Goal: Use online tool/utility: Utilize a website feature to perform a specific function

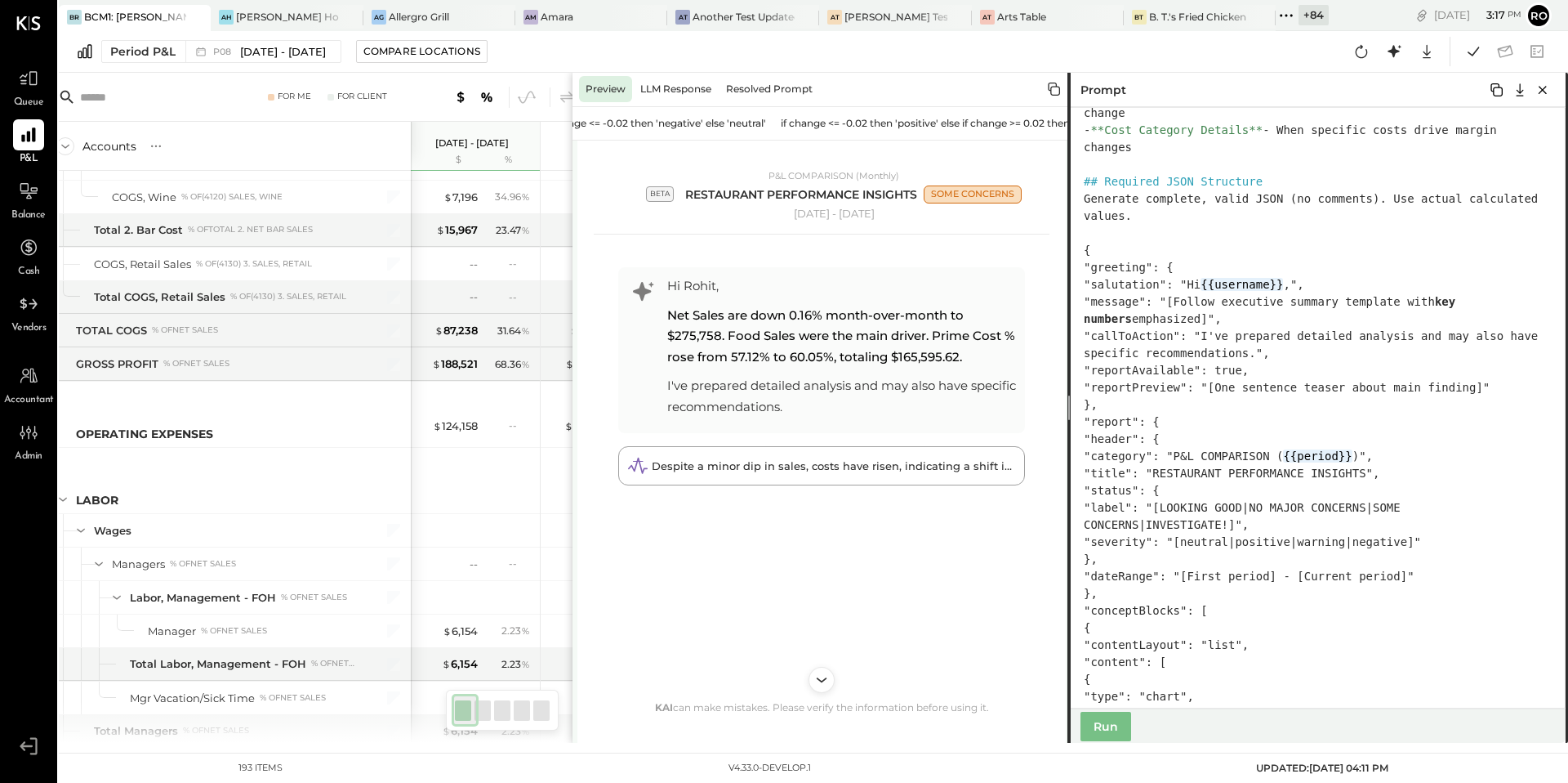
scroll to position [1222, 0]
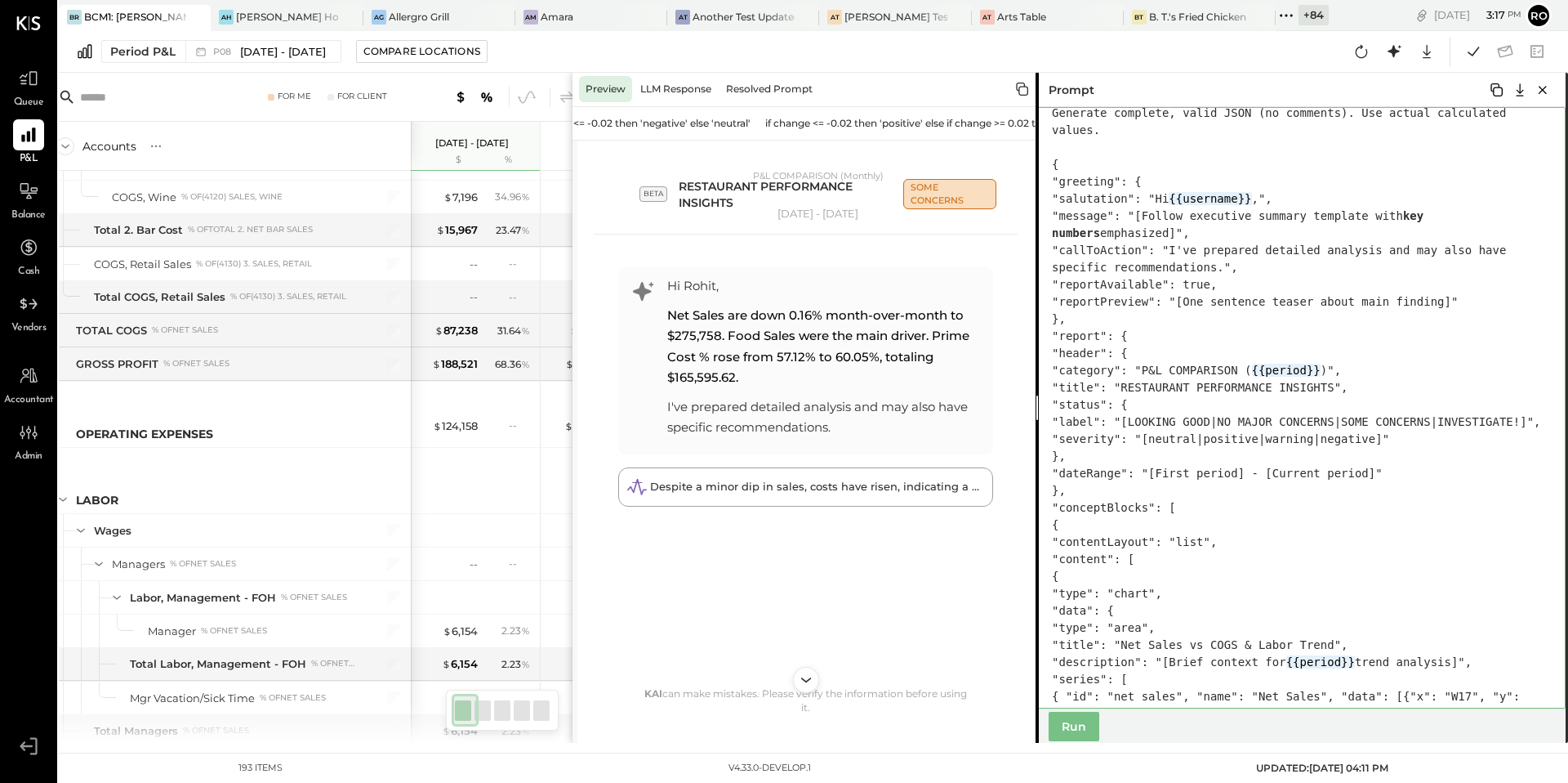
click at [1039, 479] on textarea at bounding box center [1300, 407] width 530 height 602
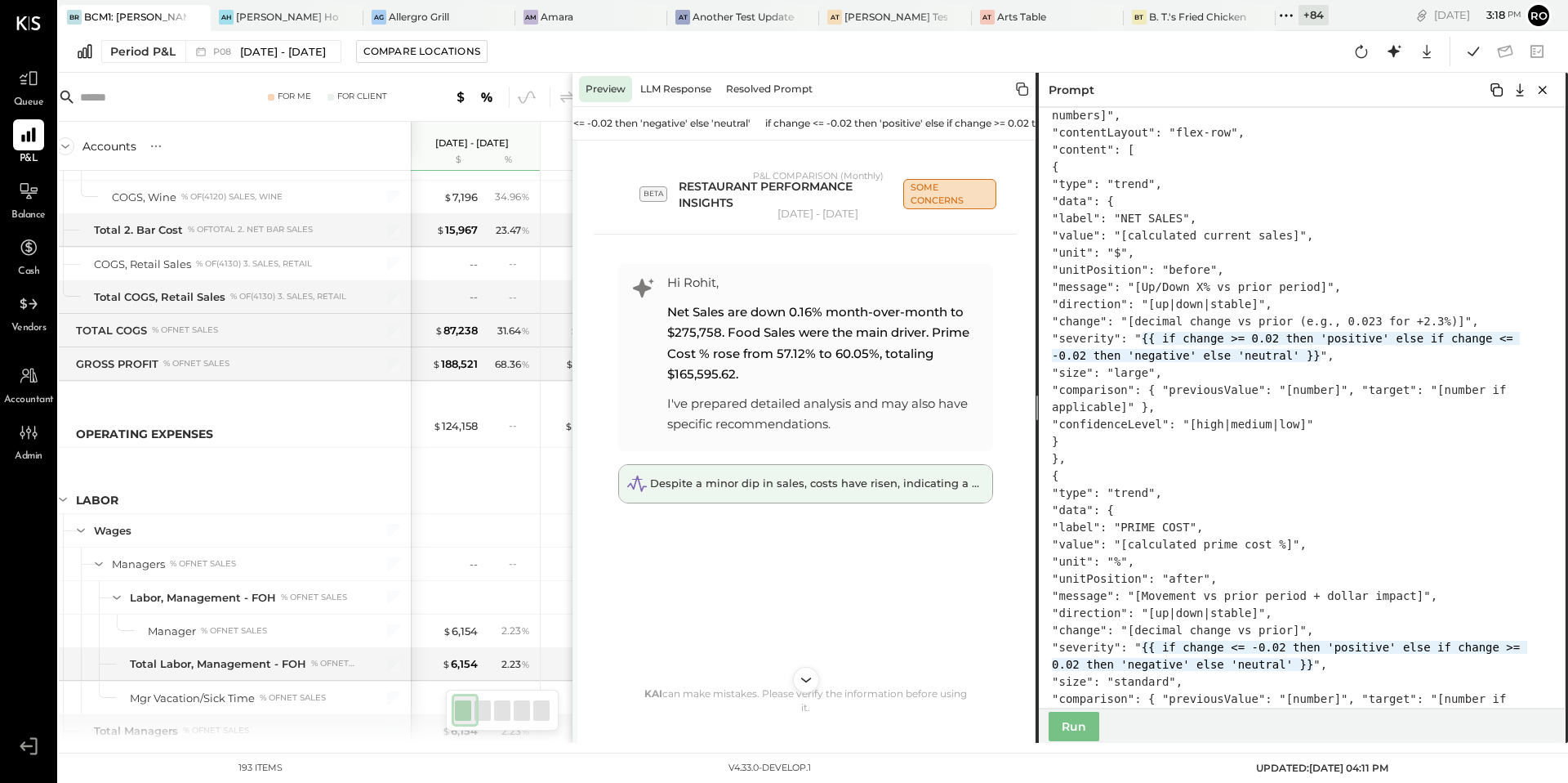
click at [810, 489] on span "Despite a minor dip in sales, costs have risen, indicating a shift in operation…" at bounding box center [891, 483] width 482 height 13
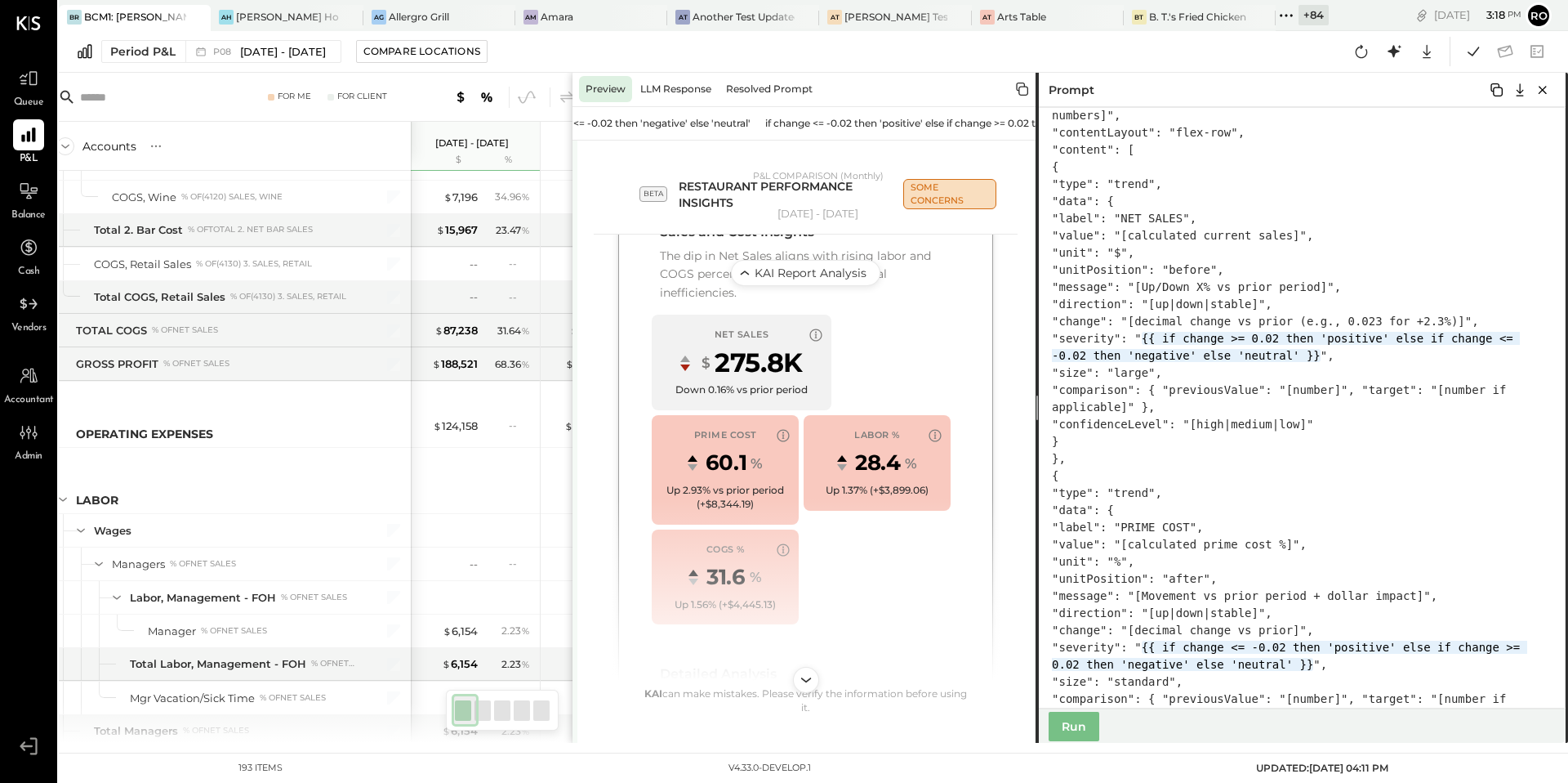
scroll to position [0, 16]
drag, startPoint x: 1373, startPoint y: 423, endPoint x: 1365, endPoint y: 424, distance: 8.1
click at [1365, 424] on textarea at bounding box center [1299, 407] width 530 height 602
click at [1373, 422] on textarea at bounding box center [1299, 407] width 530 height 602
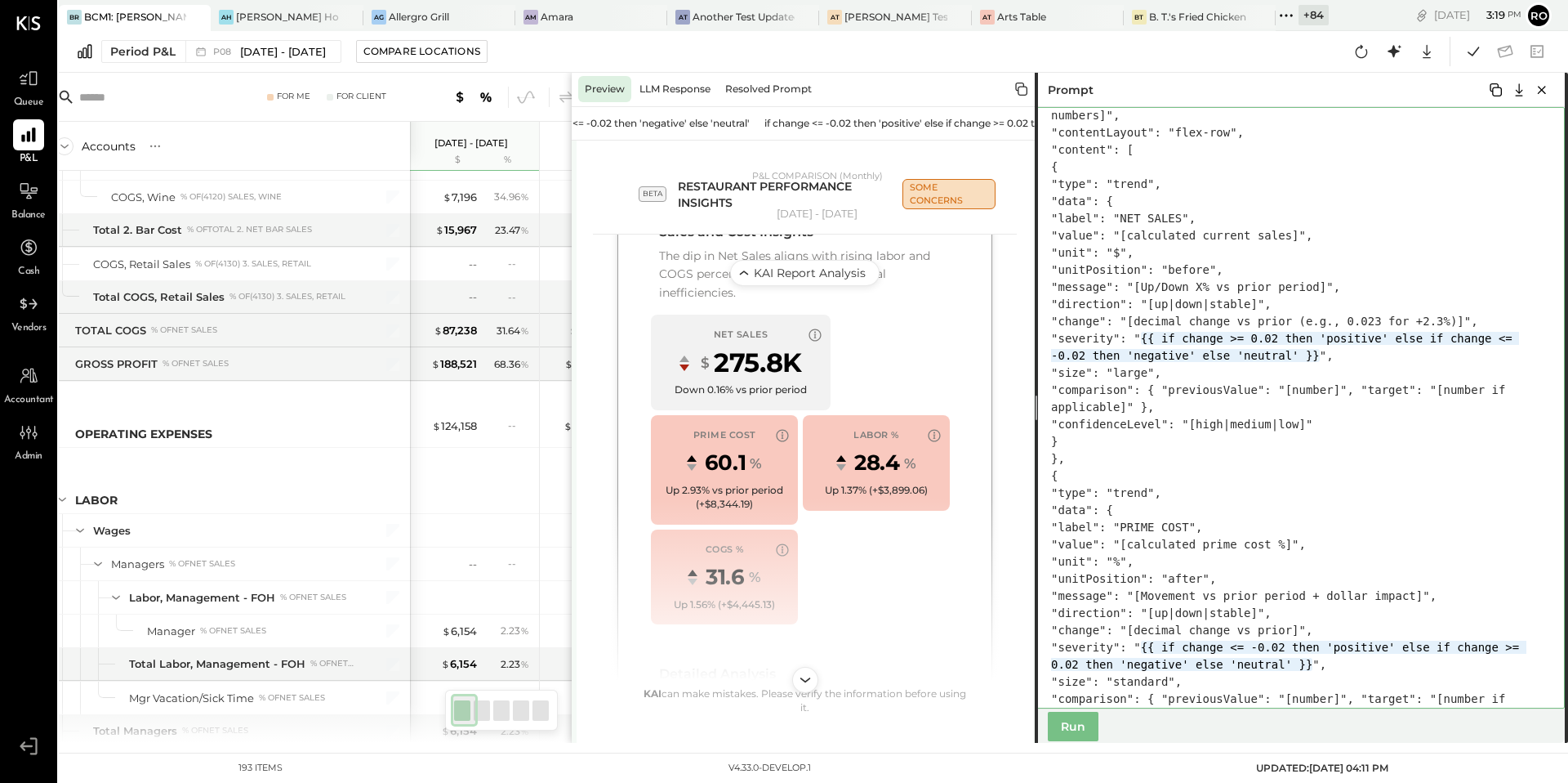
click at [1373, 422] on textarea at bounding box center [1299, 407] width 530 height 602
click at [1368, 426] on textarea at bounding box center [1299, 407] width 530 height 602
click at [1370, 429] on textarea at bounding box center [1299, 407] width 530 height 602
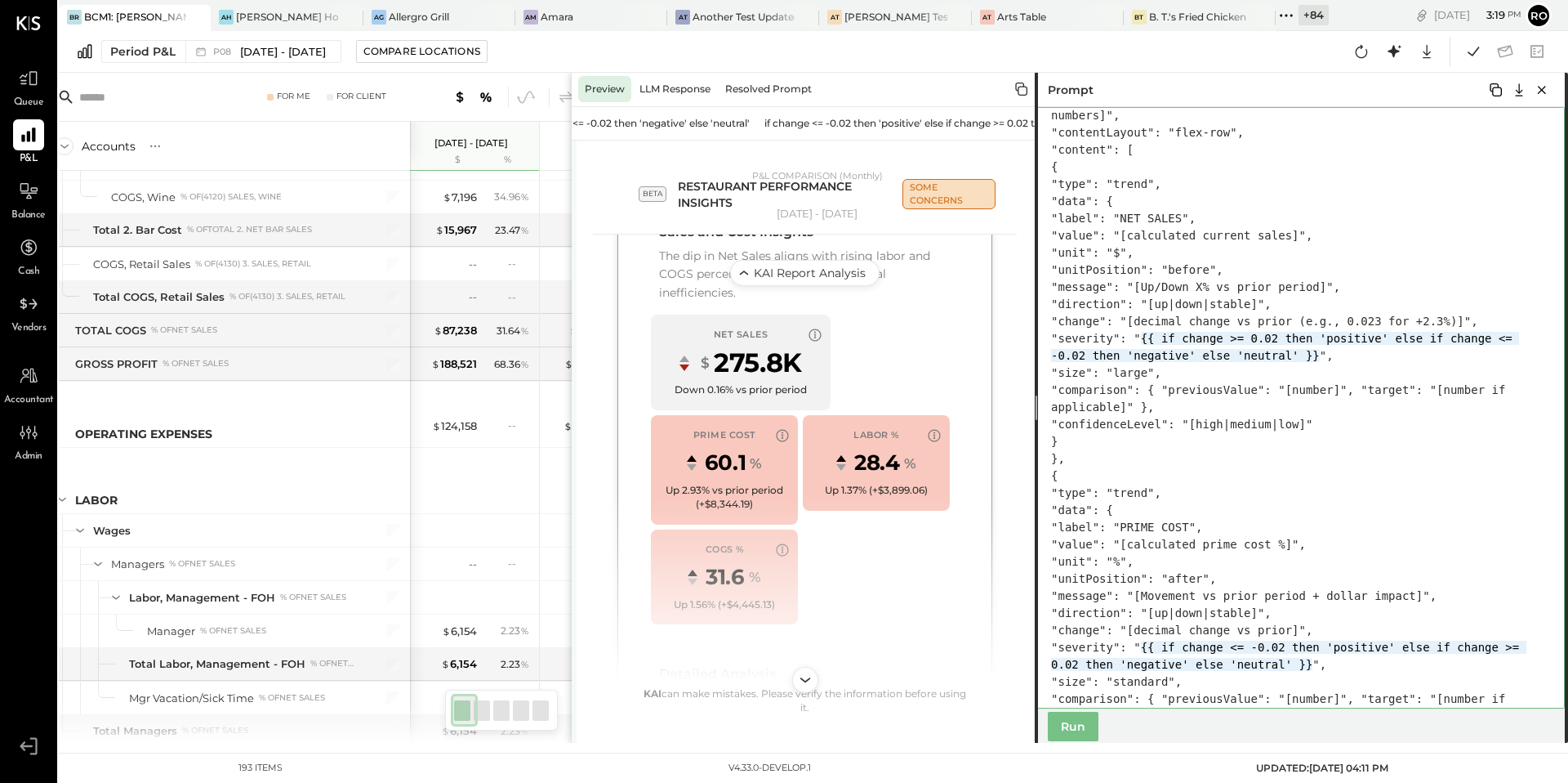
click at [1363, 432] on textarea at bounding box center [1299, 407] width 530 height 602
click at [1364, 426] on textarea at bounding box center [1299, 407] width 530 height 602
click at [1238, 424] on textarea at bounding box center [1299, 407] width 530 height 602
click at [1493, 91] on icon at bounding box center [1496, 90] width 19 height 19
click at [1443, 266] on textarea at bounding box center [1299, 407] width 530 height 602
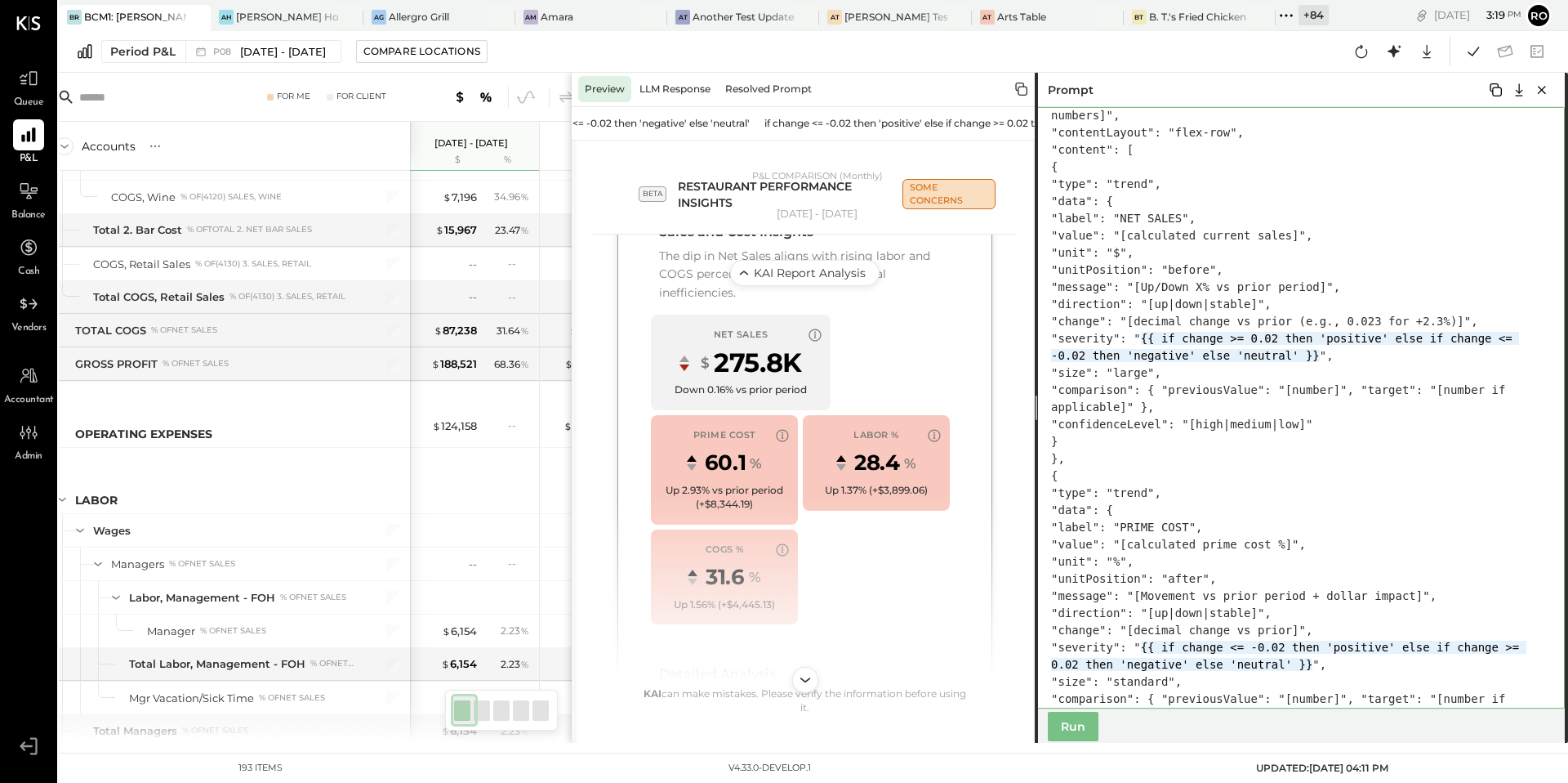
scroll to position [0, 0]
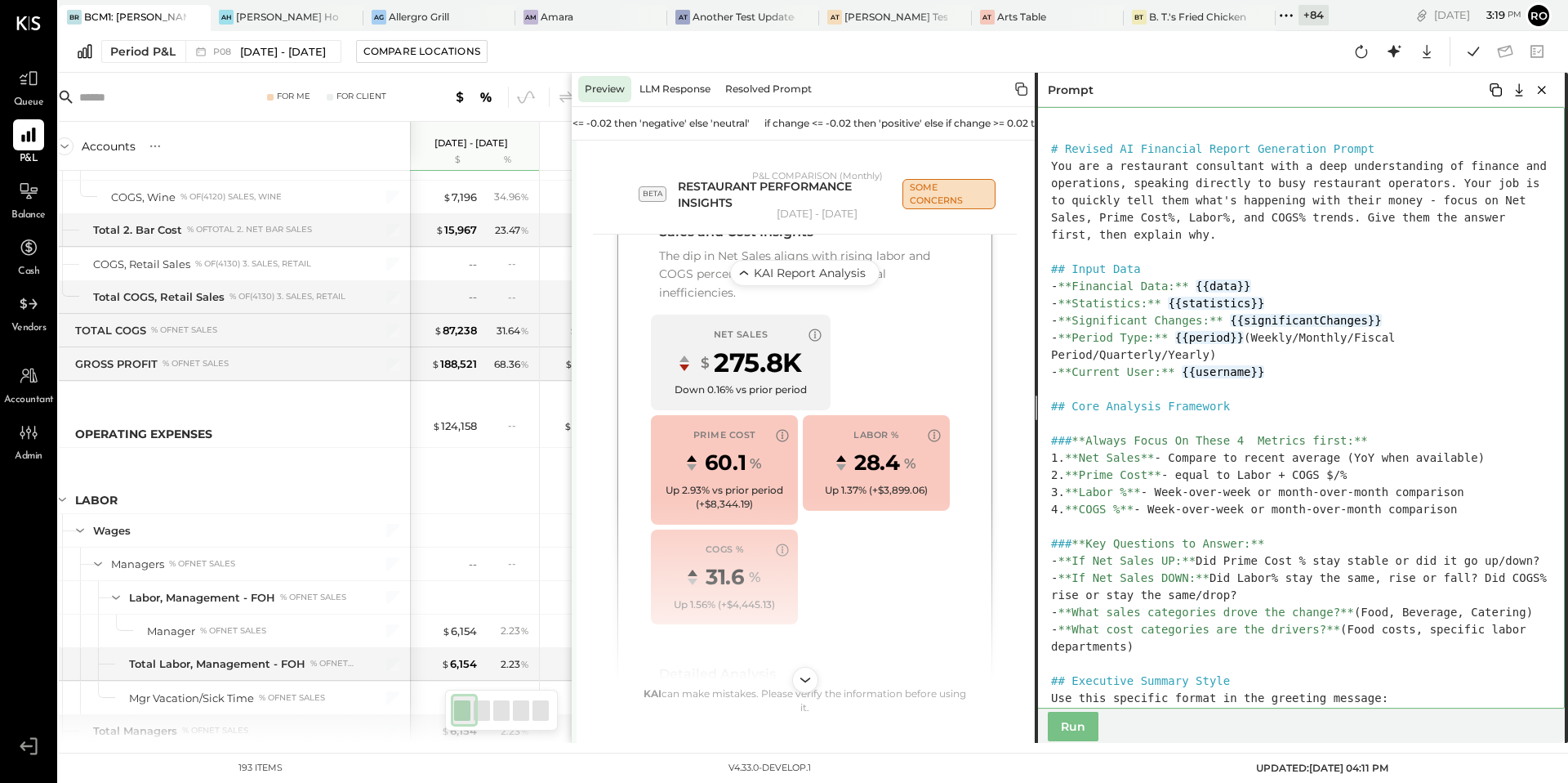
click at [1361, 388] on textarea at bounding box center [1299, 407] width 530 height 602
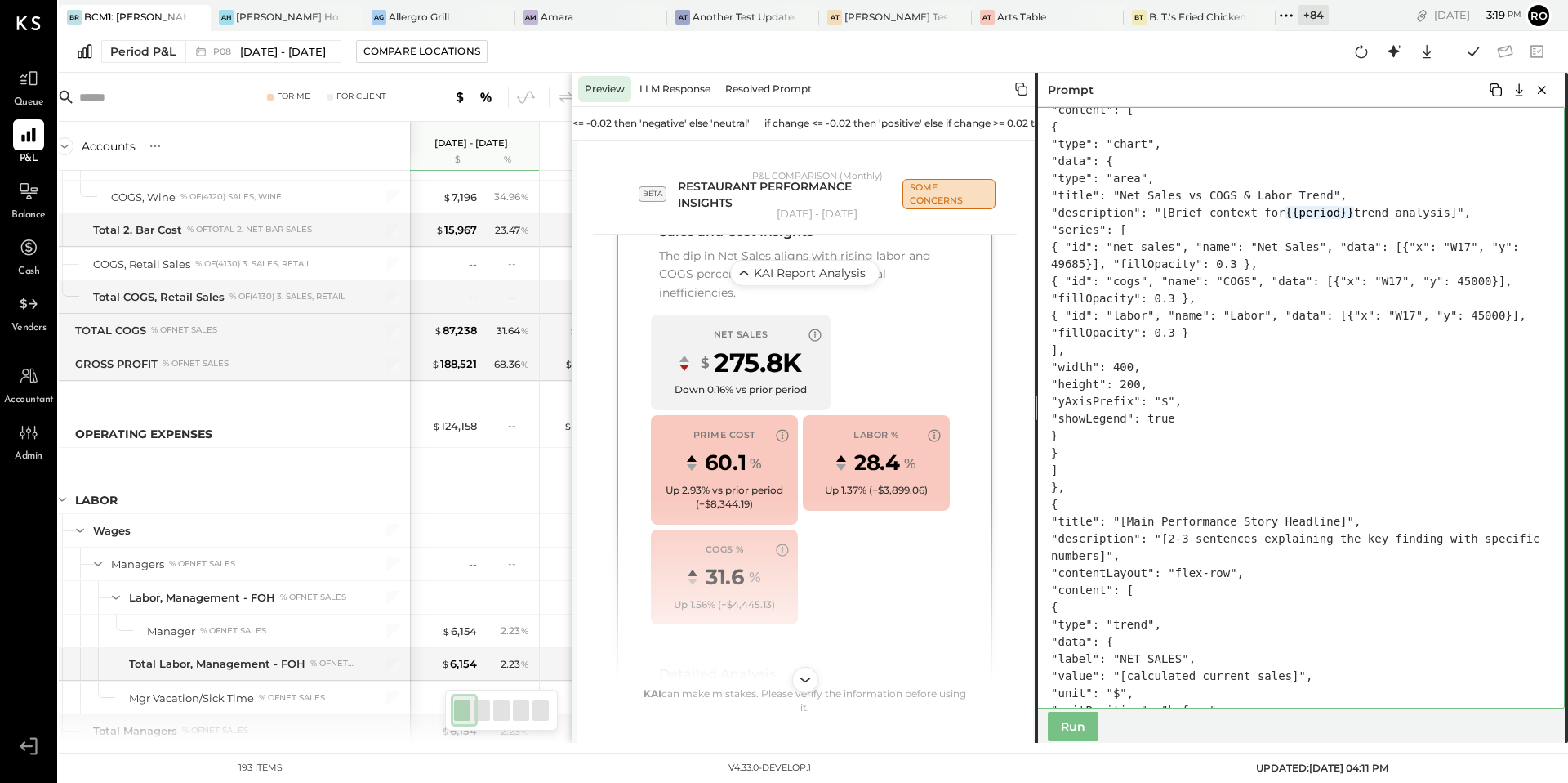
scroll to position [1923, 0]
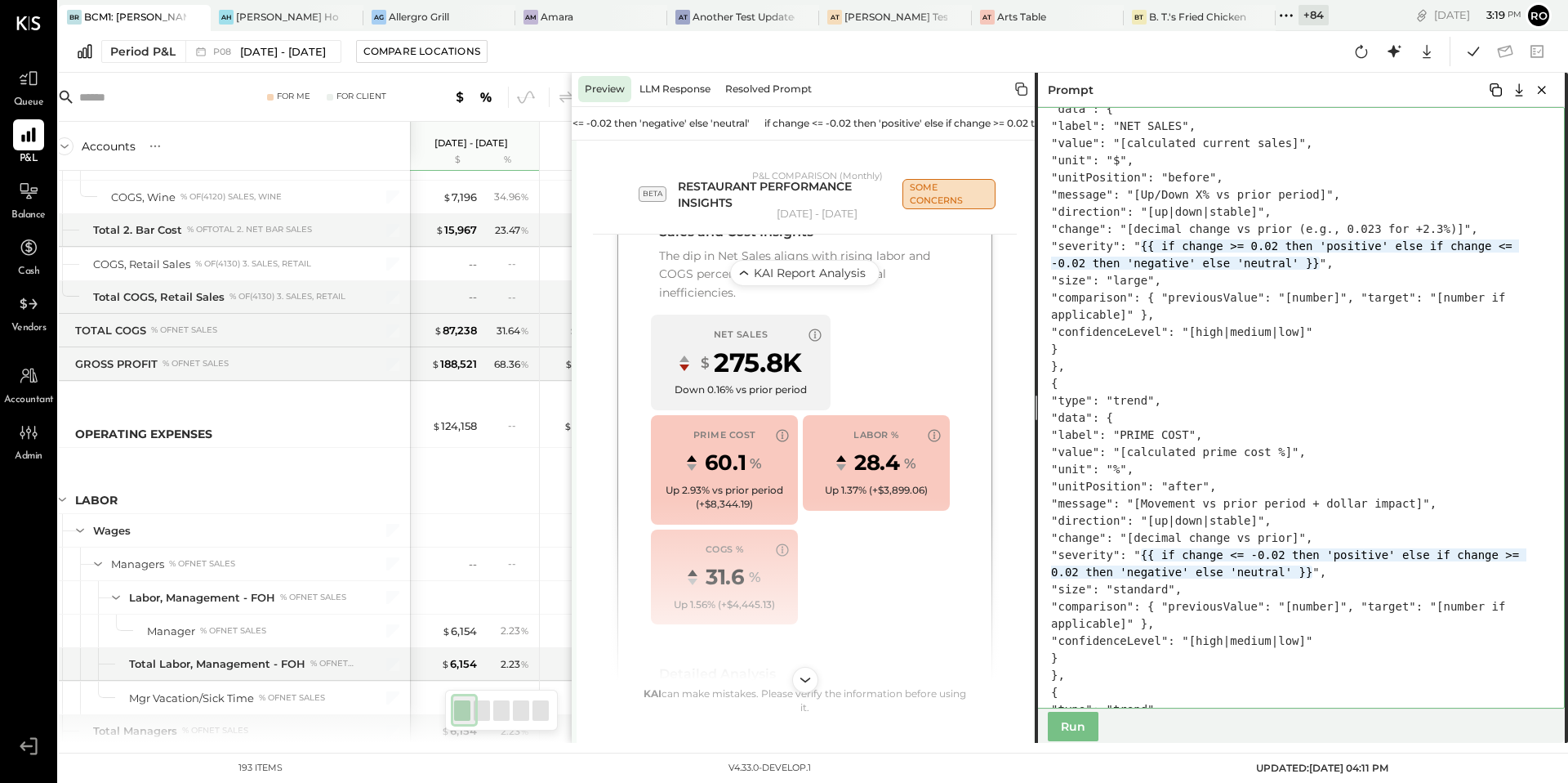
click at [1353, 328] on textarea at bounding box center [1299, 407] width 530 height 602
click at [1373, 330] on textarea at bounding box center [1299, 407] width 530 height 602
click at [1322, 456] on textarea at bounding box center [1299, 407] width 530 height 602
paste textarea "**********"
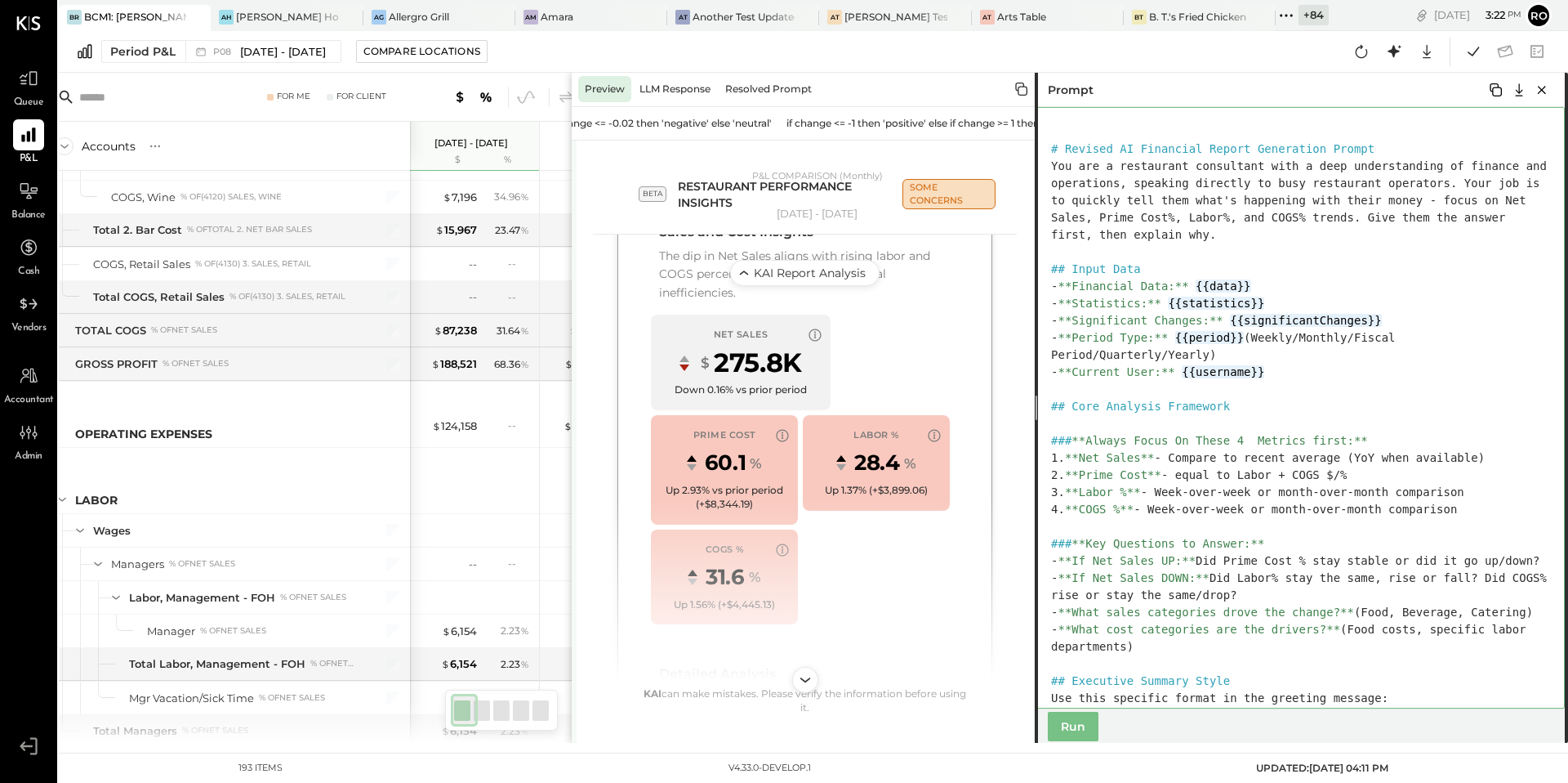
click at [1067, 340] on textarea at bounding box center [1299, 407] width 530 height 602
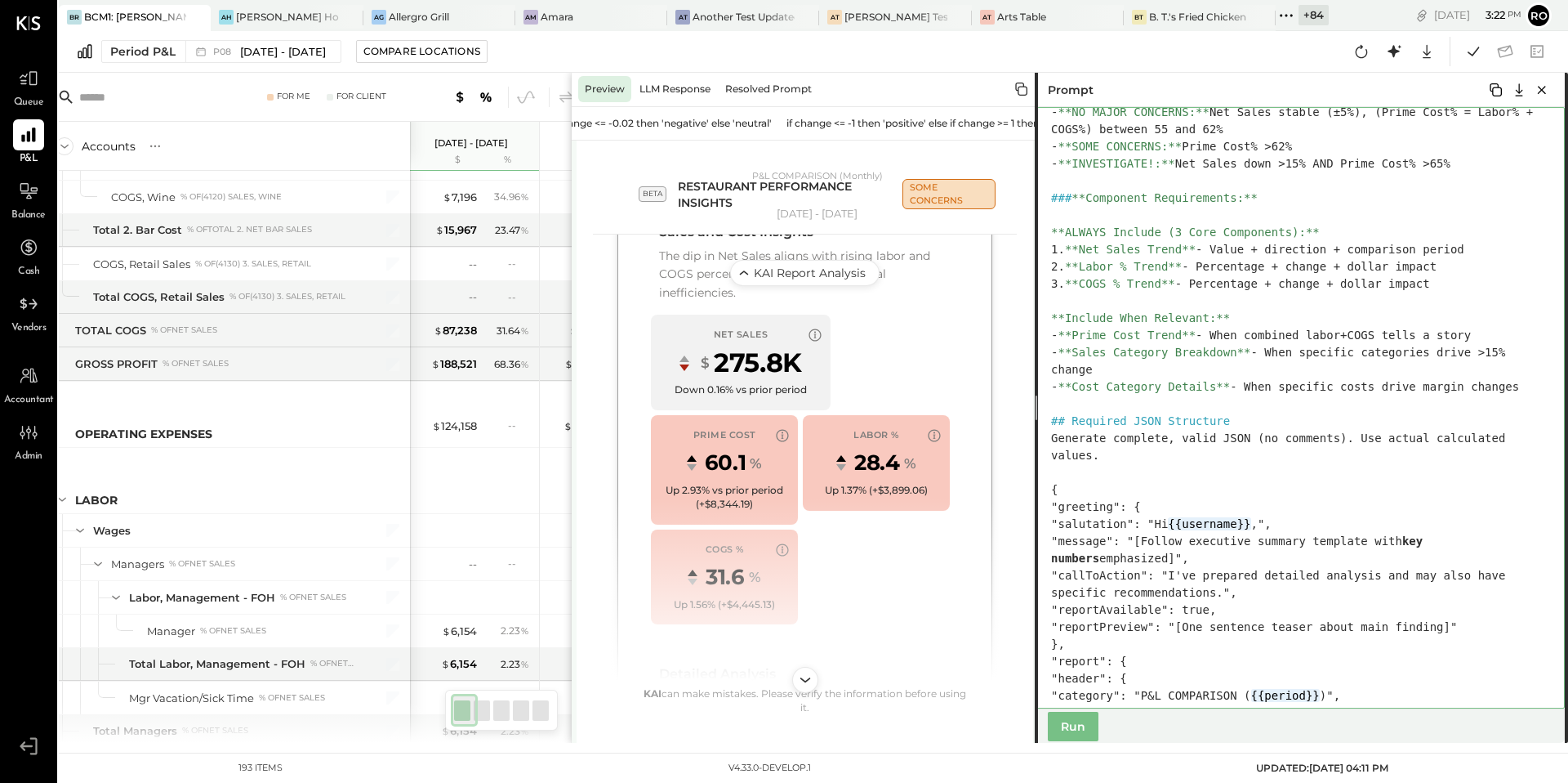
scroll to position [1165, 0]
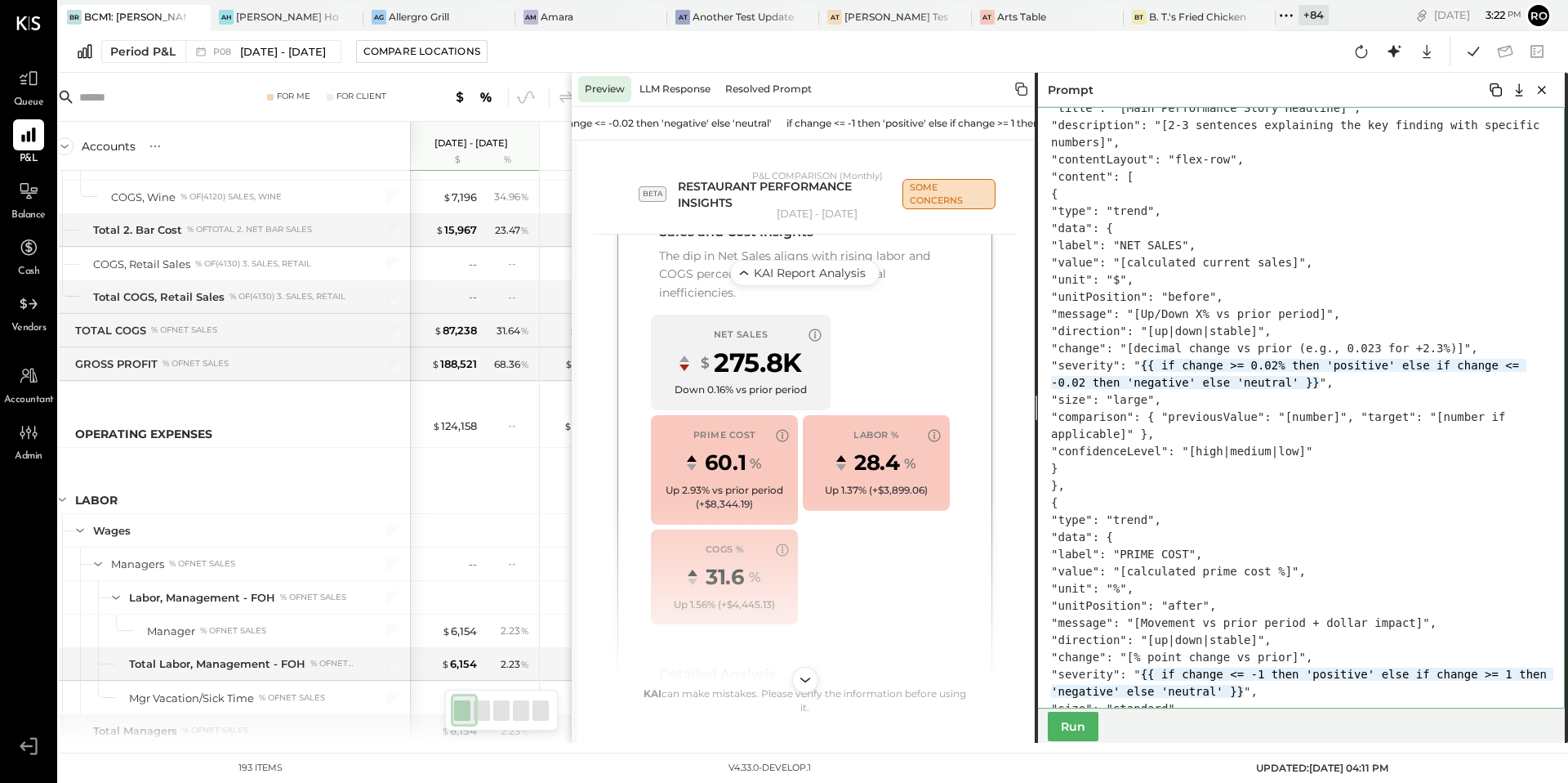
type textarea "**********"
click at [1090, 727] on button "Run" at bounding box center [1073, 727] width 50 height 29
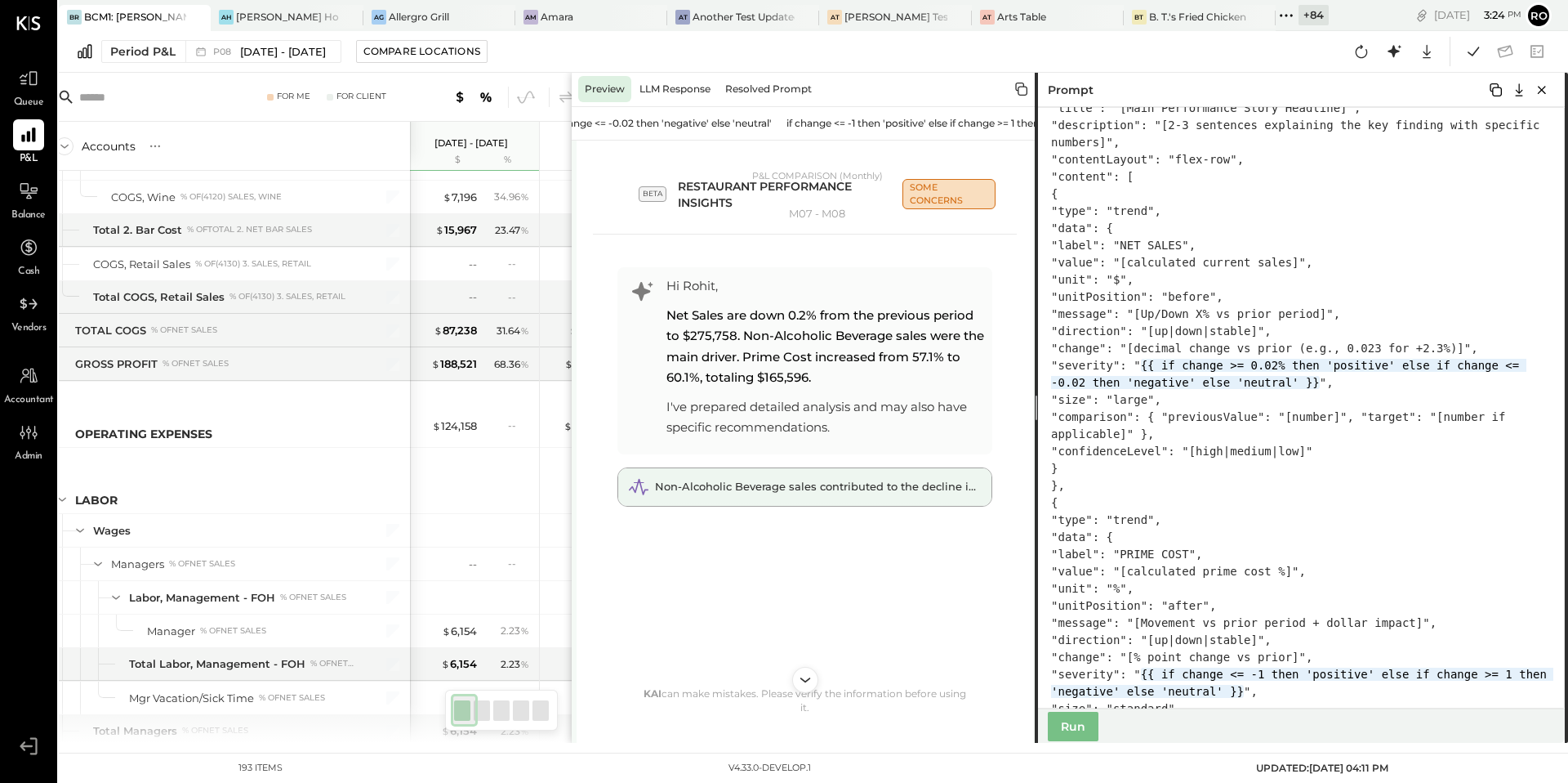
click at [921, 493] on span "Non-Alcoholic Beverage sales contributed to the decline in Net Sales." at bounding box center [844, 485] width 378 height 13
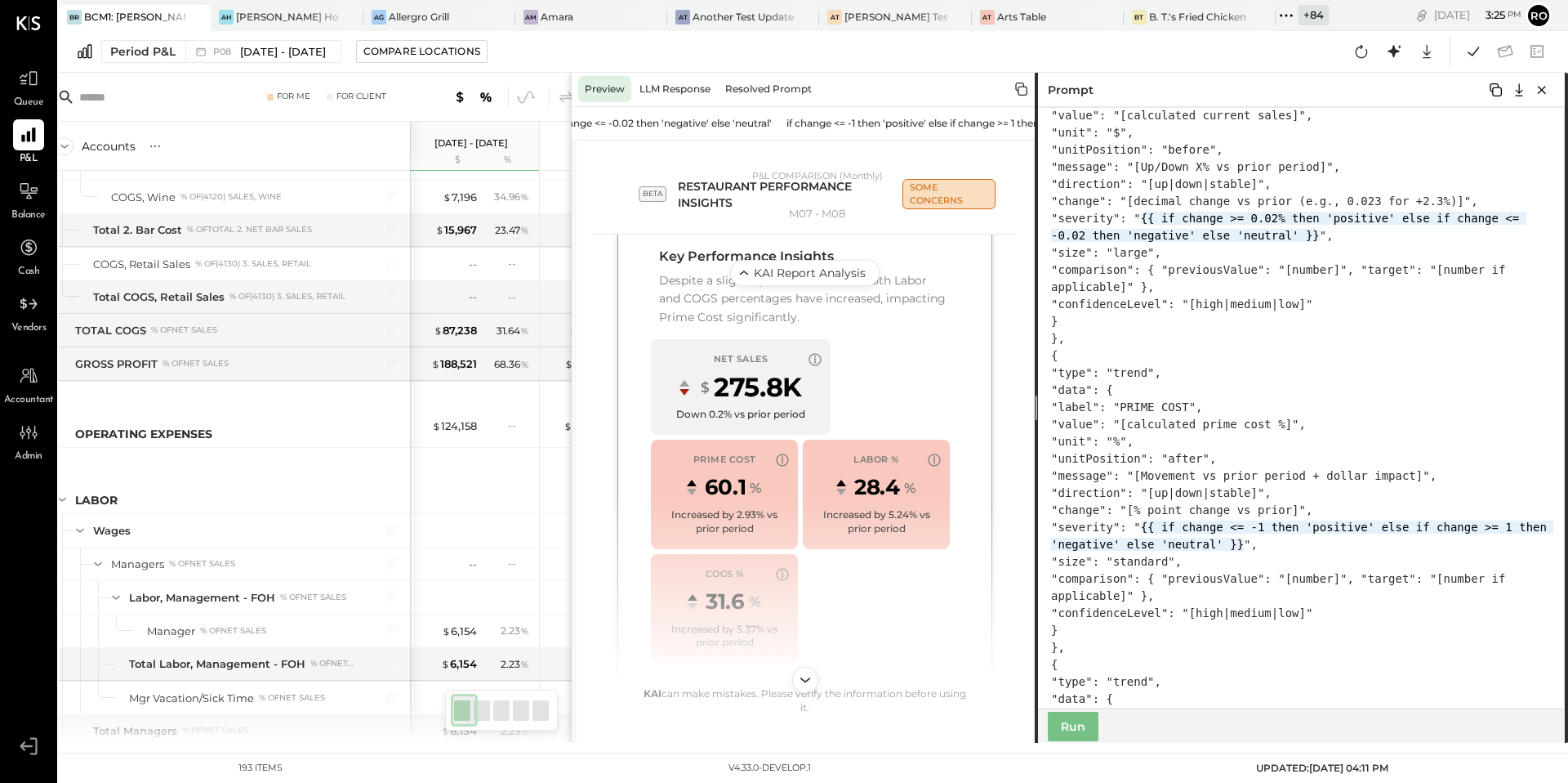
scroll to position [2259, 0]
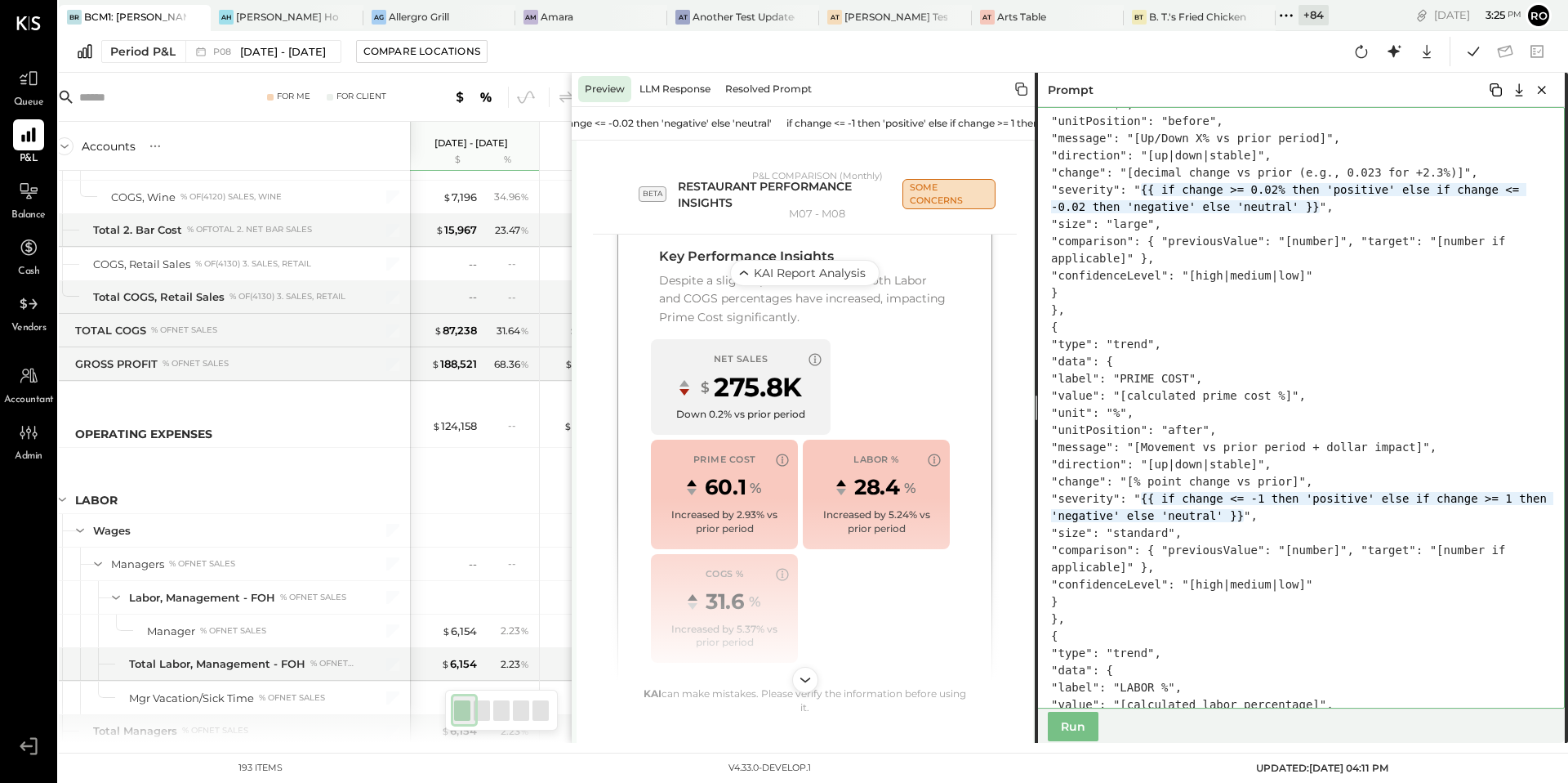
drag, startPoint x: 1146, startPoint y: 532, endPoint x: 1541, endPoint y: 533, distance: 395.0
click at [1541, 533] on textarea at bounding box center [1299, 407] width 530 height 602
drag, startPoint x: 1539, startPoint y: 533, endPoint x: 1383, endPoint y: 531, distance: 156.0
click at [1371, 537] on textarea at bounding box center [1299, 407] width 530 height 602
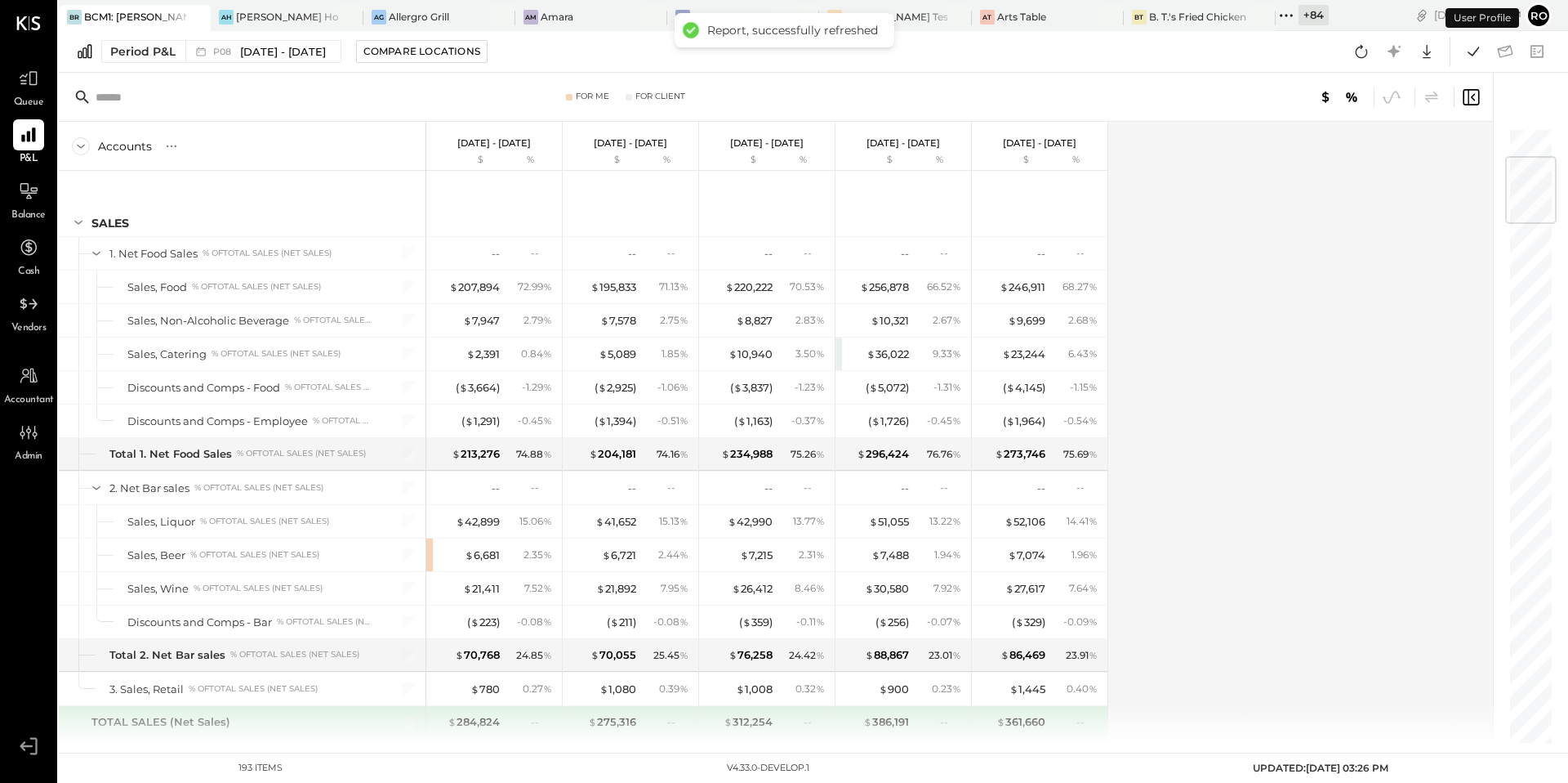
scroll to position [249, 0]
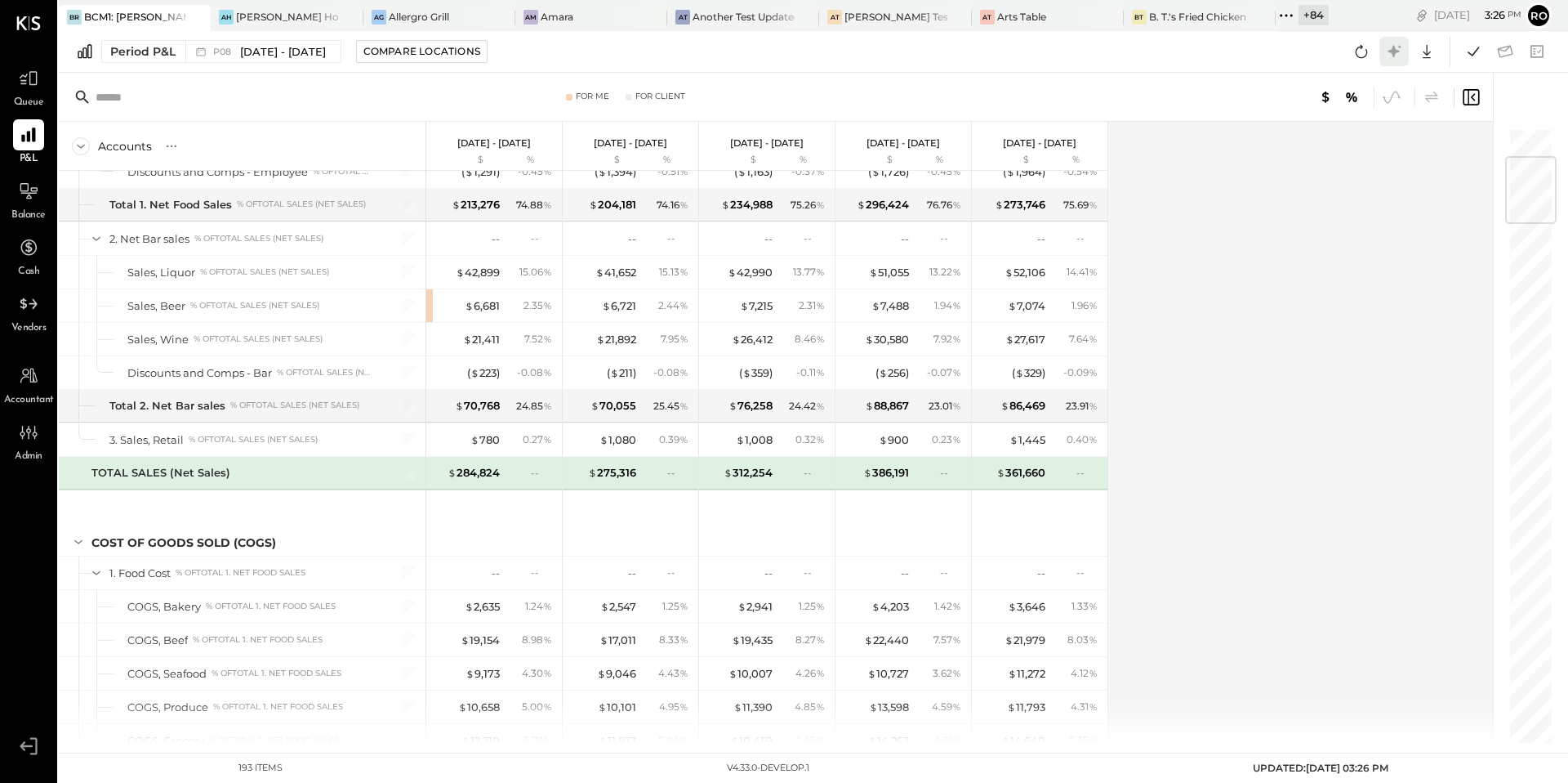
click at [1402, 53] on icon at bounding box center [1395, 51] width 21 height 21
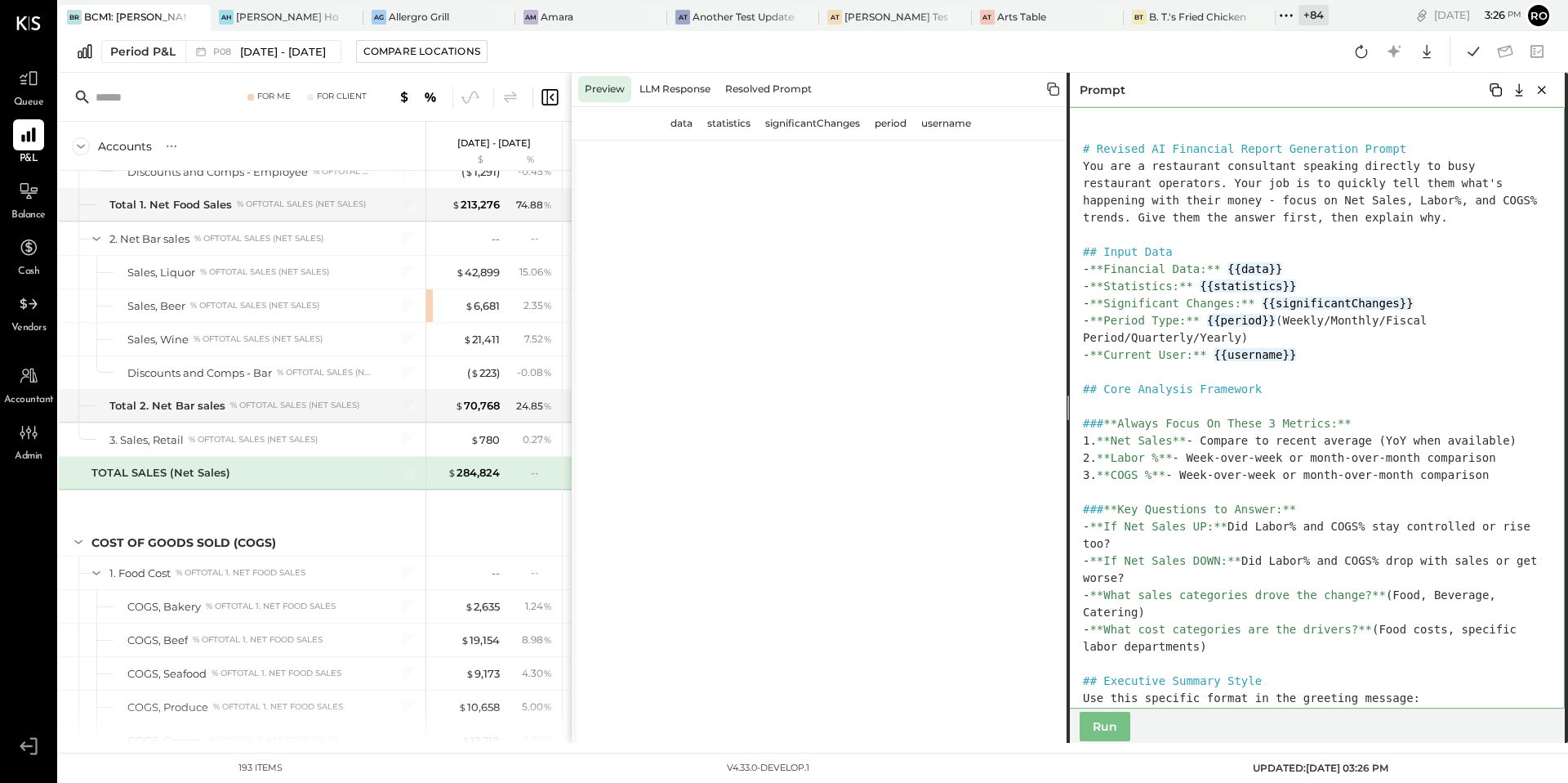
click at [1462, 340] on textarea at bounding box center [1315, 407] width 498 height 602
paste textarea "**********"
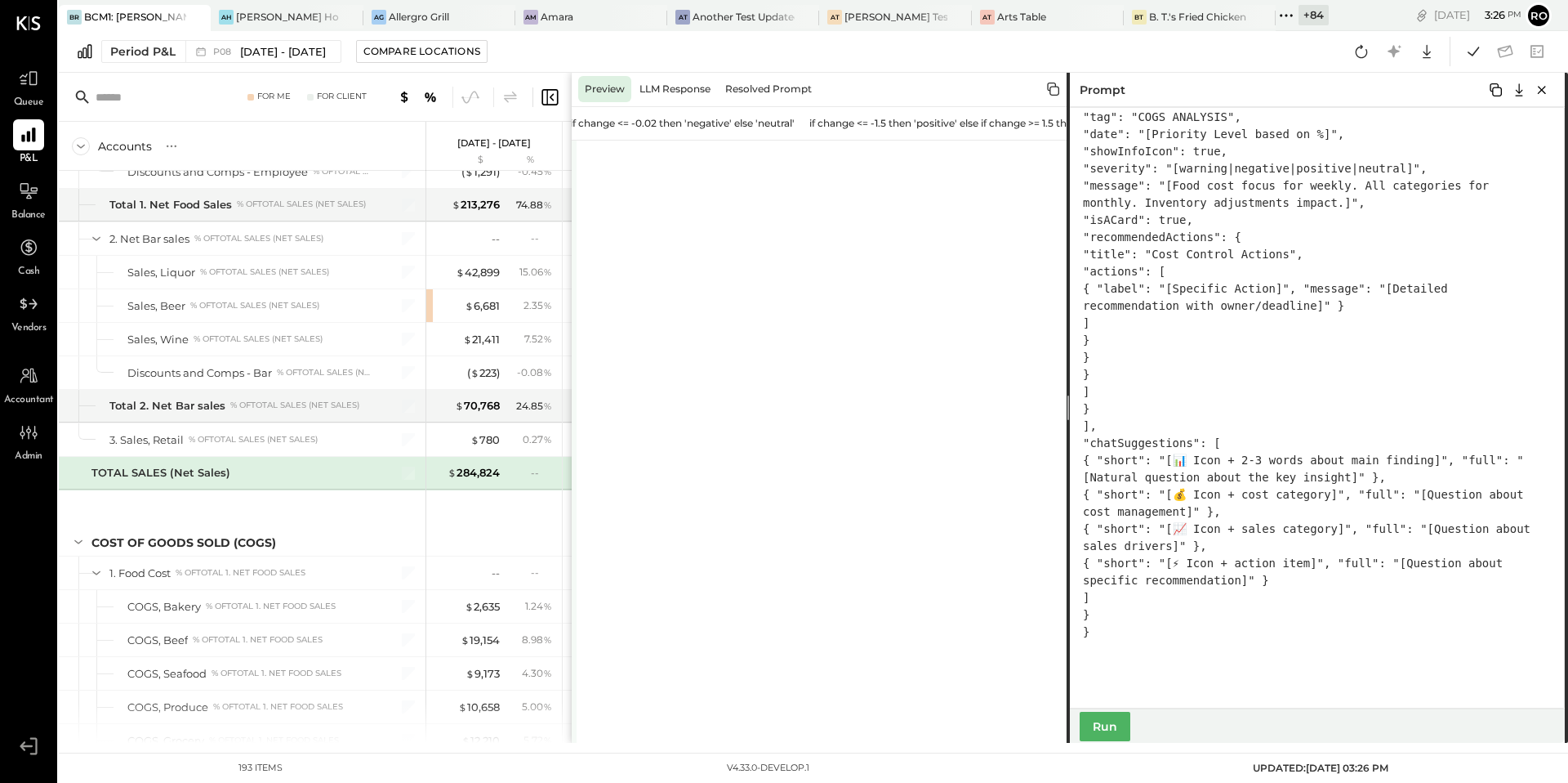
click at [1092, 728] on button "Run" at bounding box center [1105, 727] width 50 height 29
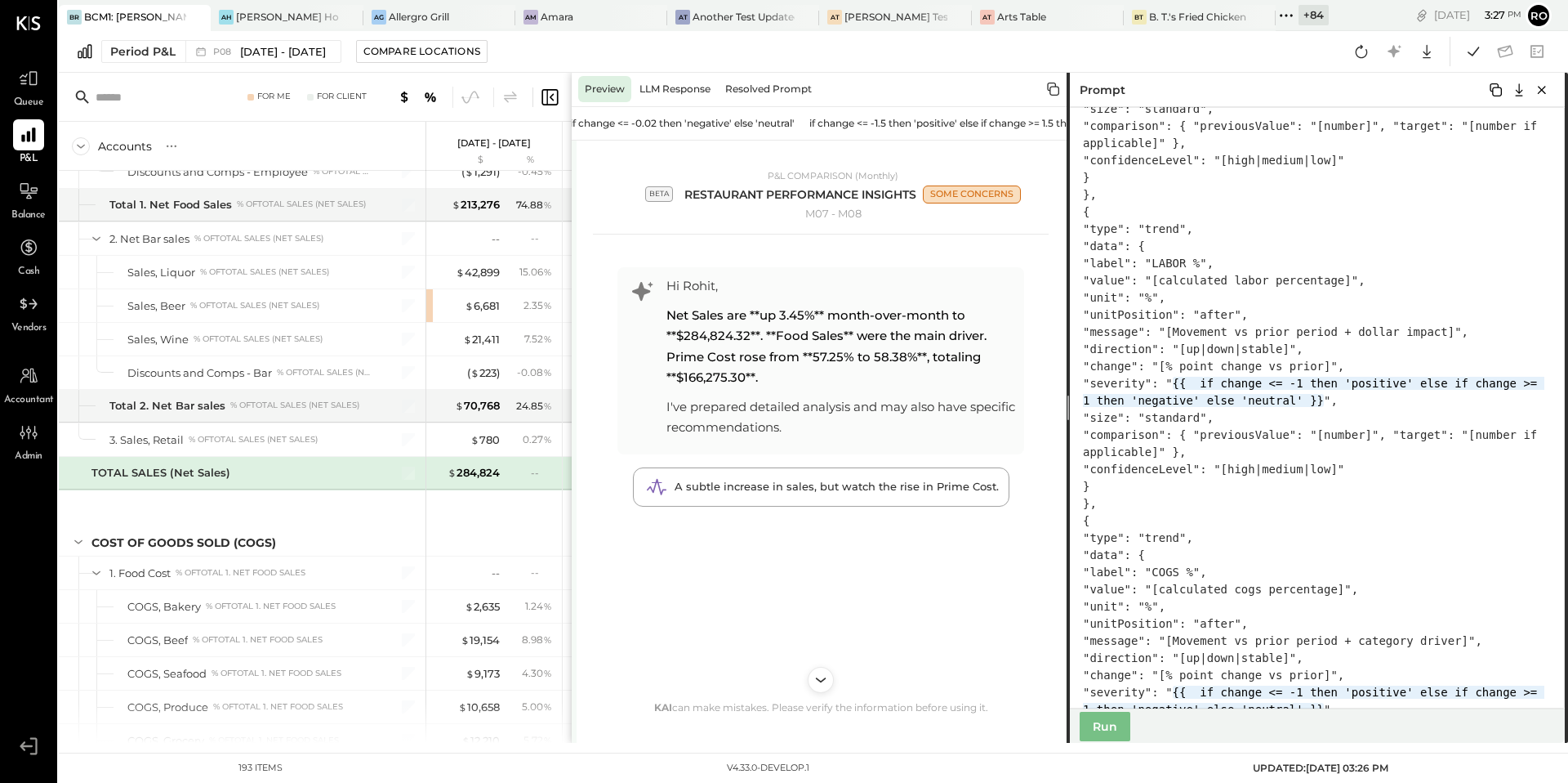
scroll to position [2300, 0]
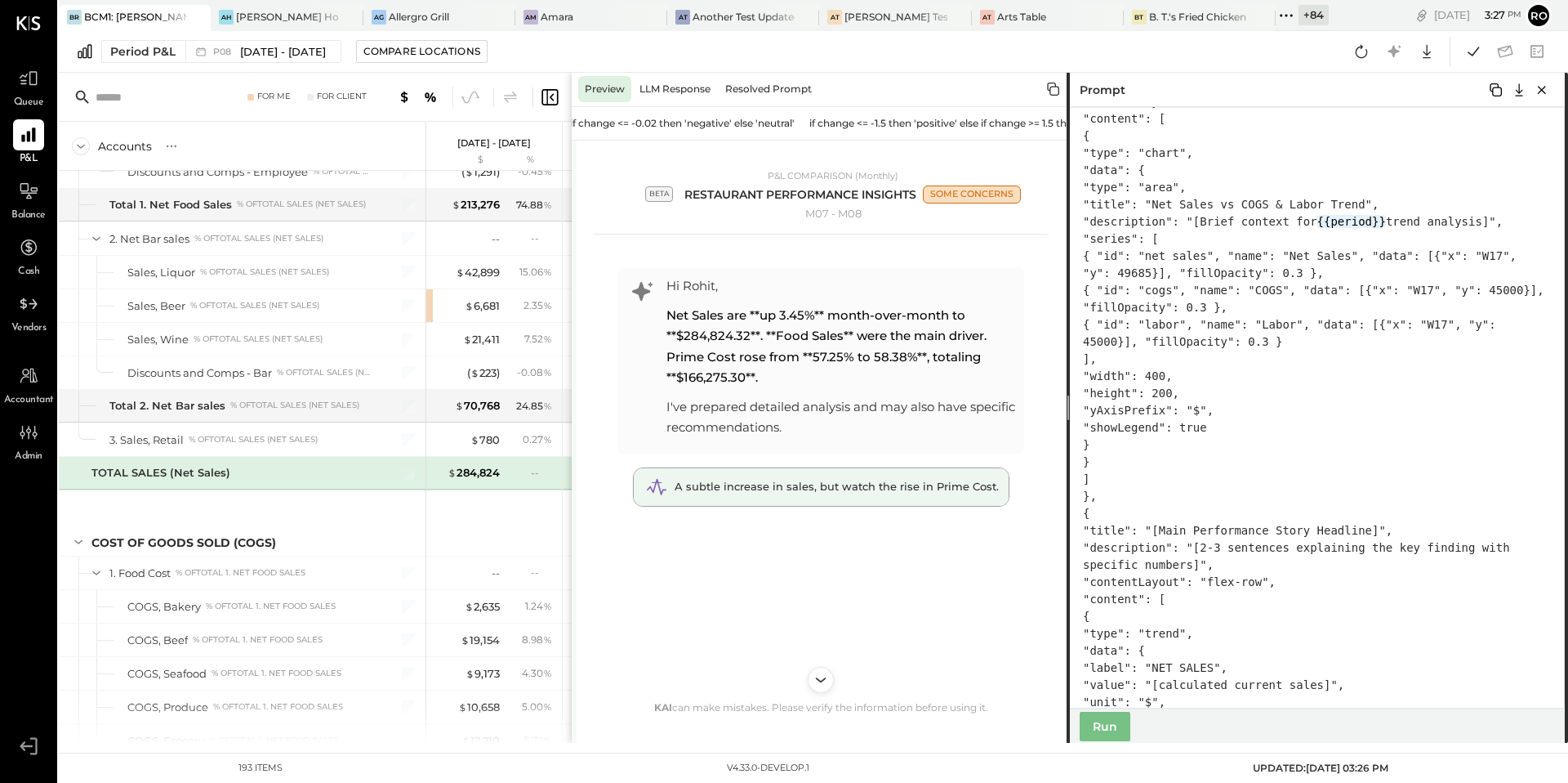
click at [739, 489] on div "A subtle increase in sales, but watch the rise in Prime Cost." at bounding box center [820, 486] width 375 height 38
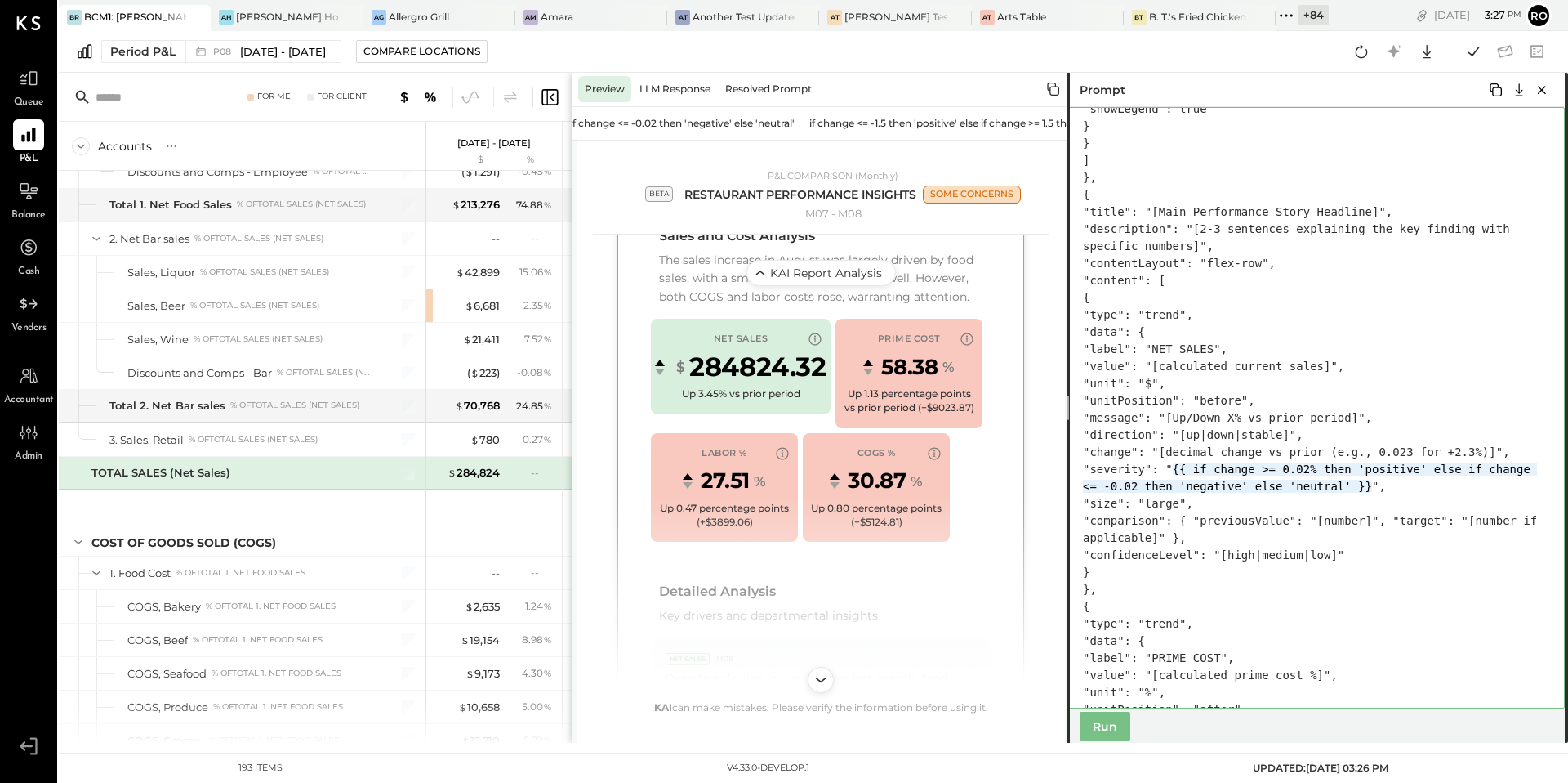
click at [1265, 420] on textarea at bounding box center [1315, 407] width 498 height 602
click at [1265, 397] on textarea at bounding box center [1315, 407] width 498 height 602
click at [1431, 383] on textarea at bounding box center [1315, 407] width 498 height 602
click at [1423, 382] on textarea at bounding box center [1315, 407] width 498 height 602
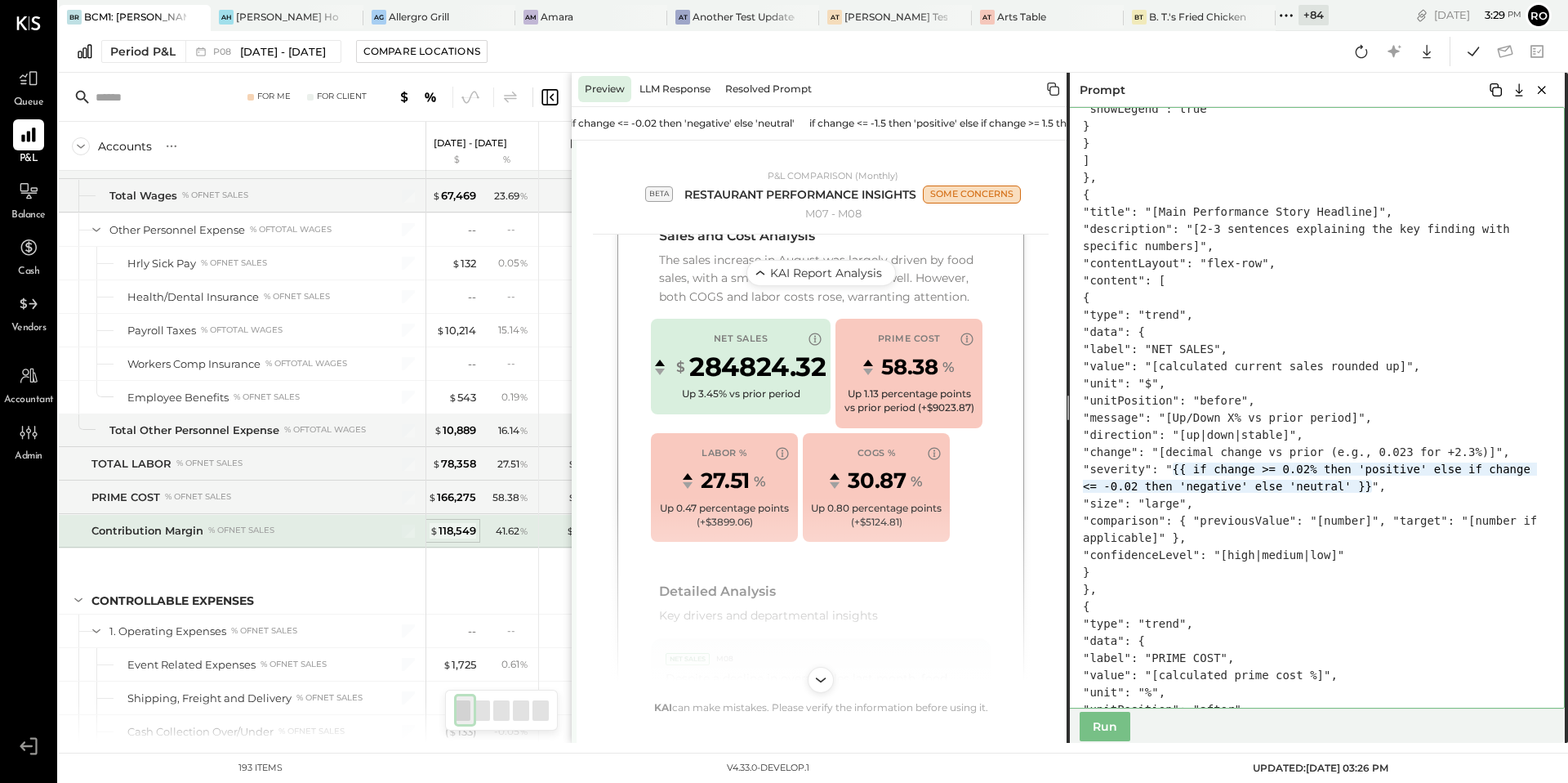
scroll to position [2469, 0]
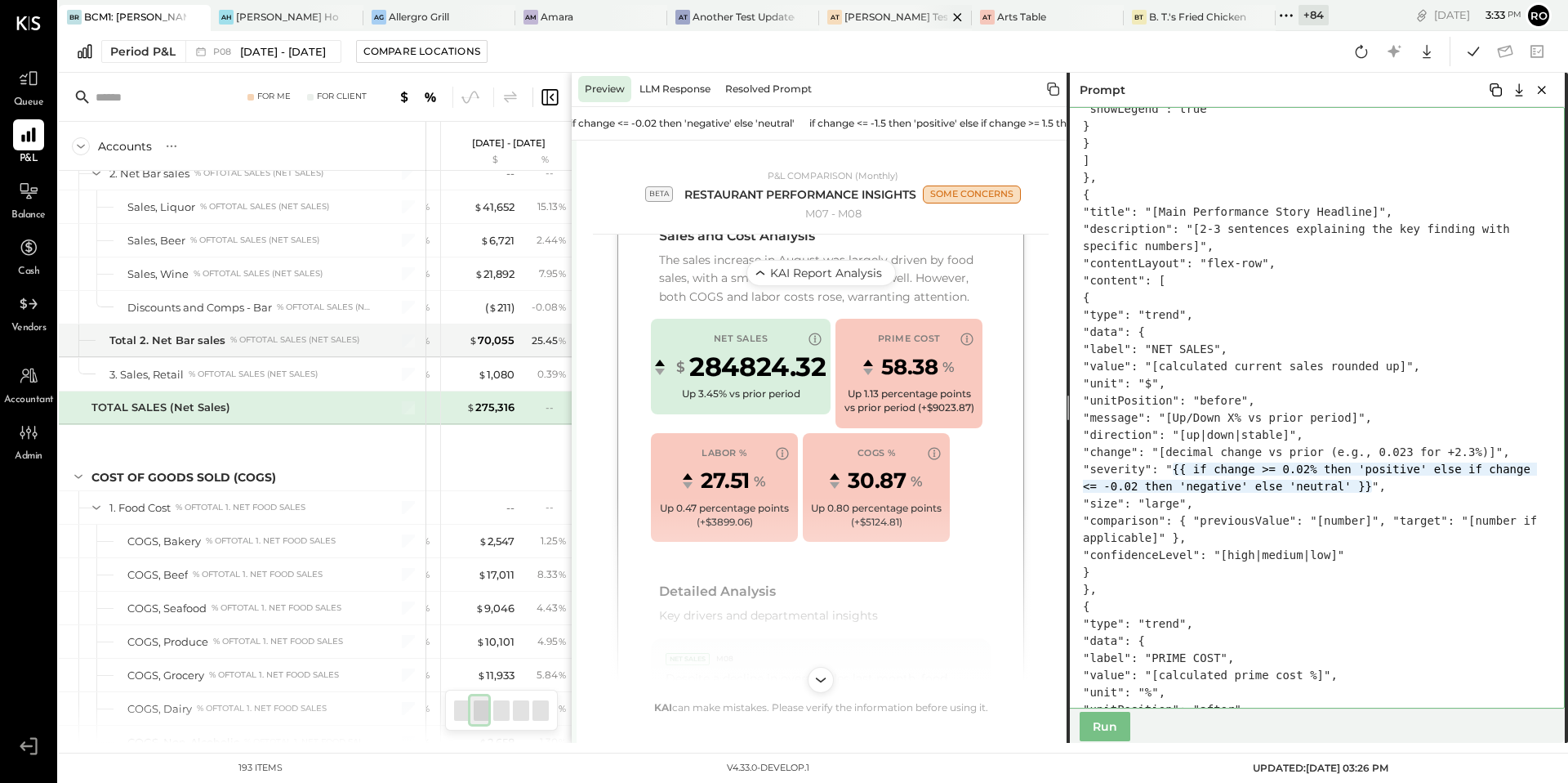
paste textarea "**********"
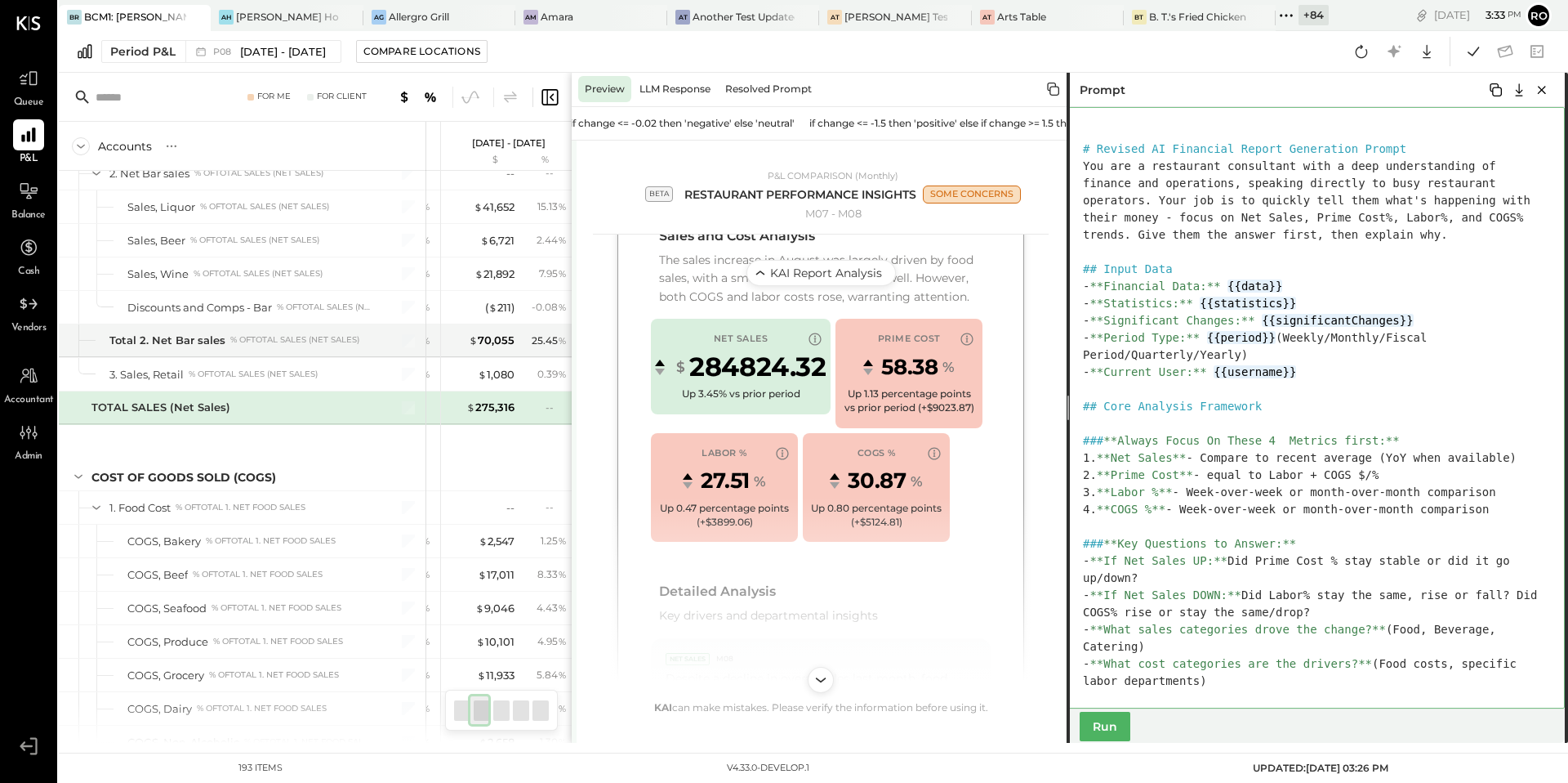
type textarea "**********"
click at [1096, 729] on button "Run" at bounding box center [1105, 727] width 50 height 29
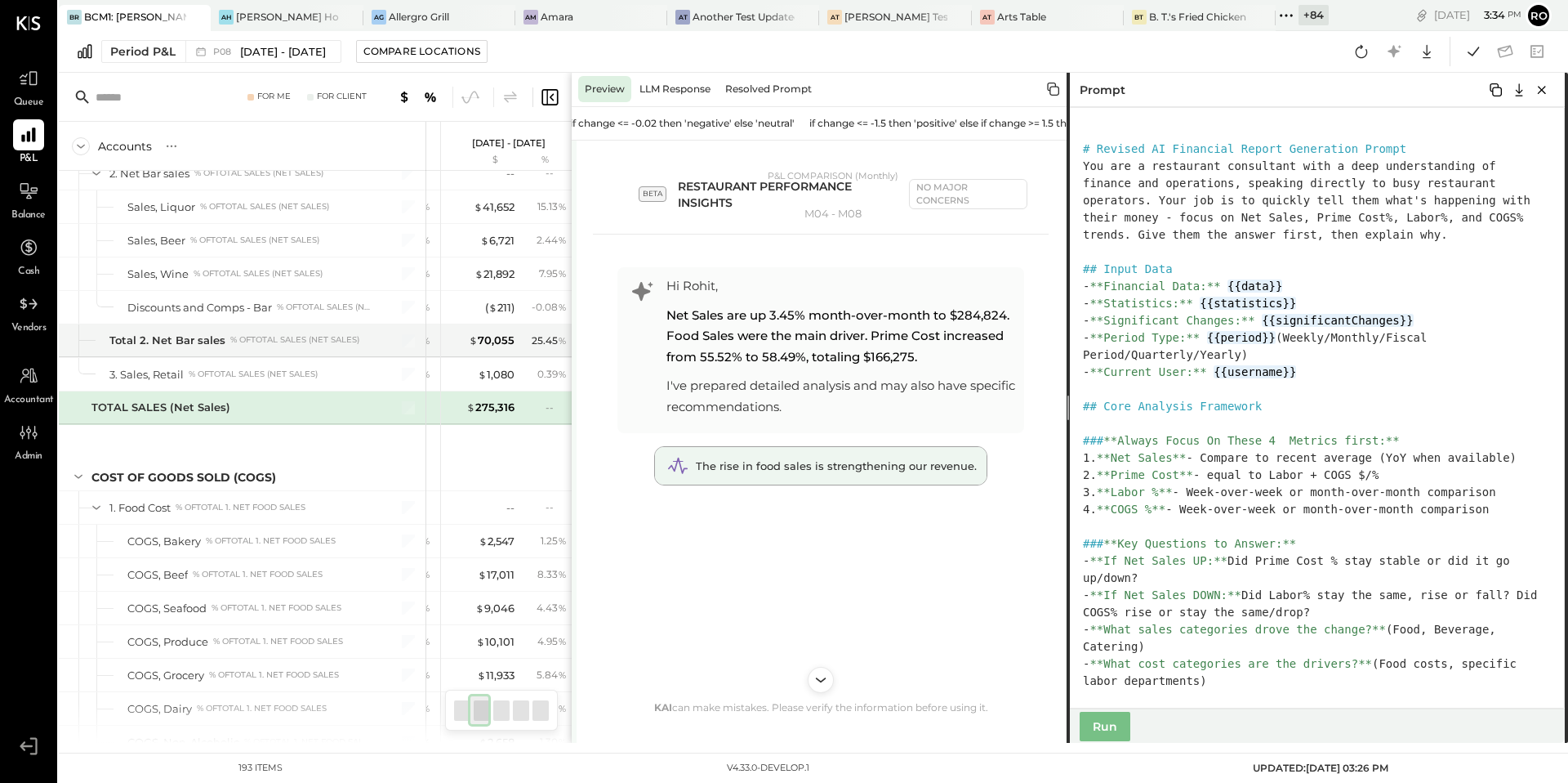
click at [906, 485] on div "The rise in food sales is strengthening our revenue." at bounding box center [820, 465] width 331 height 38
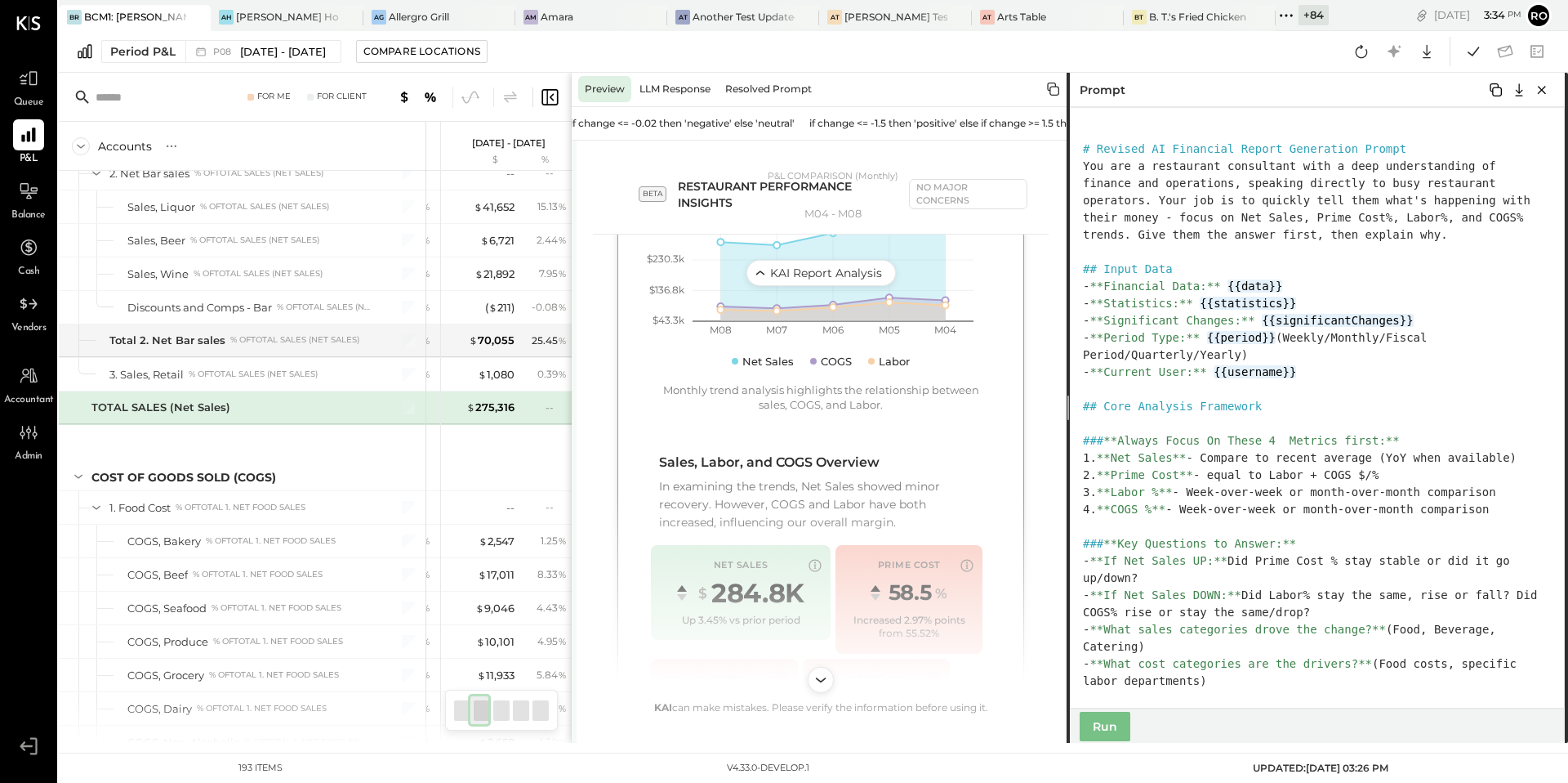
scroll to position [542, 0]
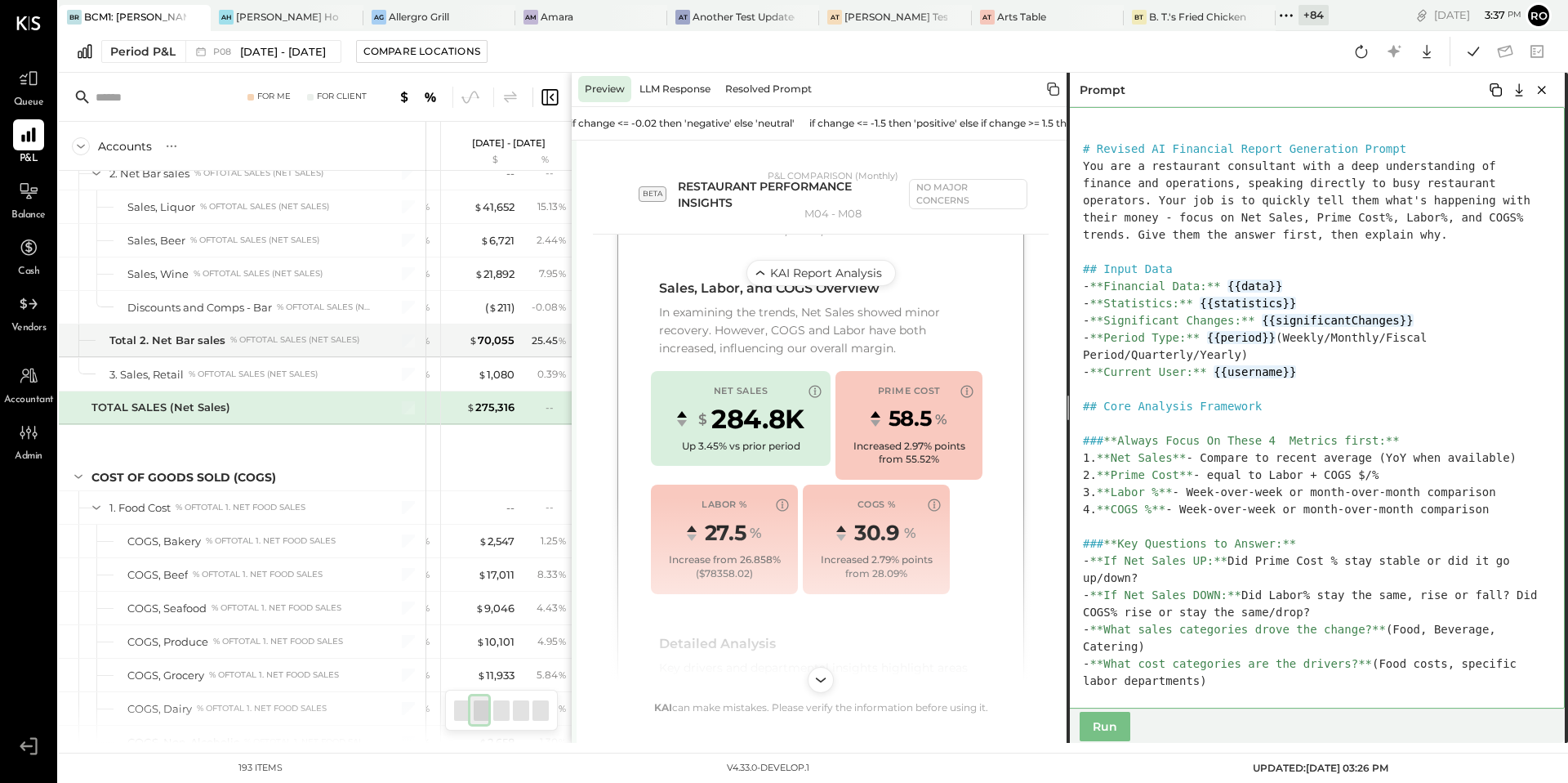
click at [1515, 338] on textarea at bounding box center [1315, 407] width 498 height 602
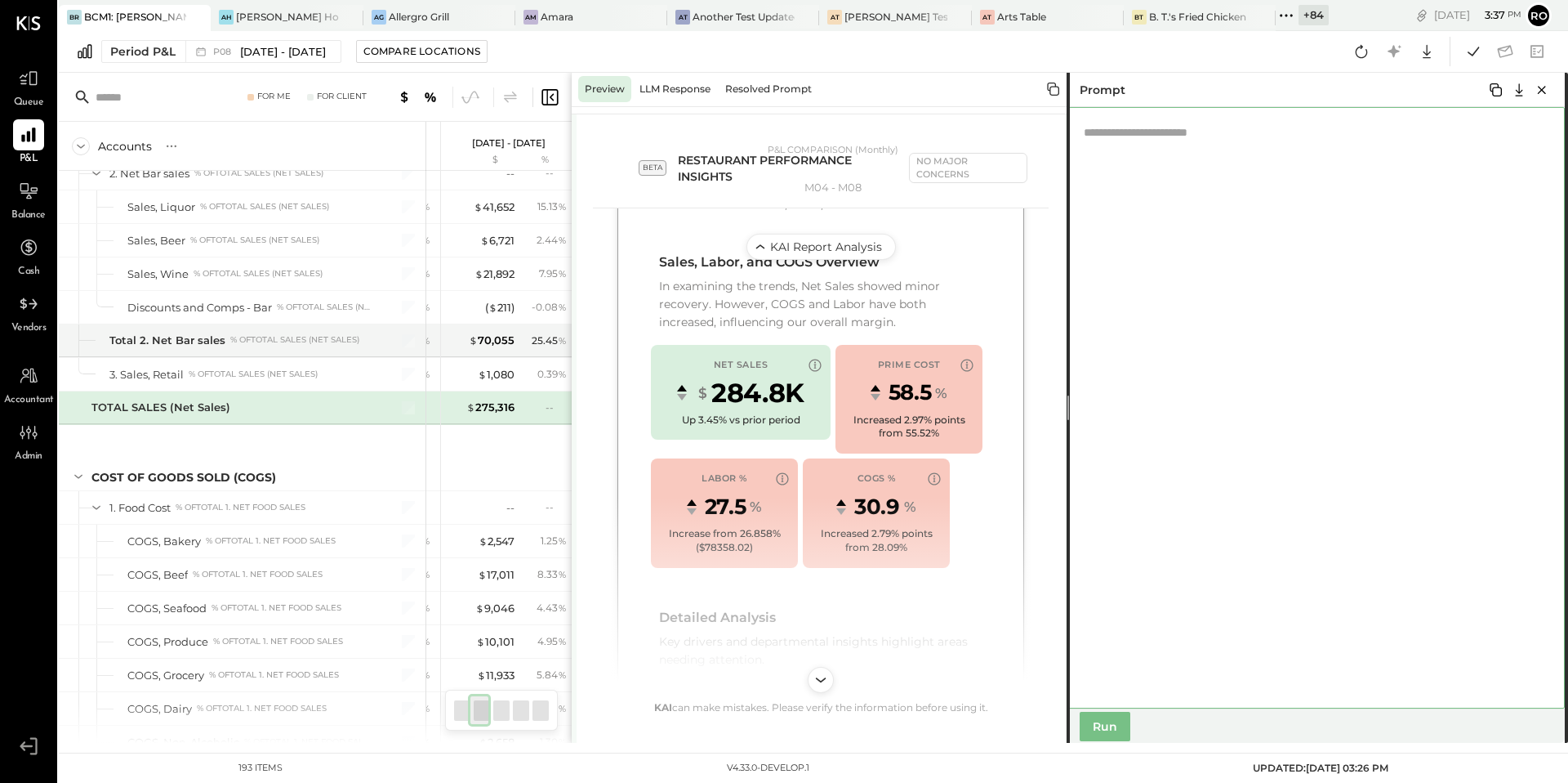
paste textarea "**********"
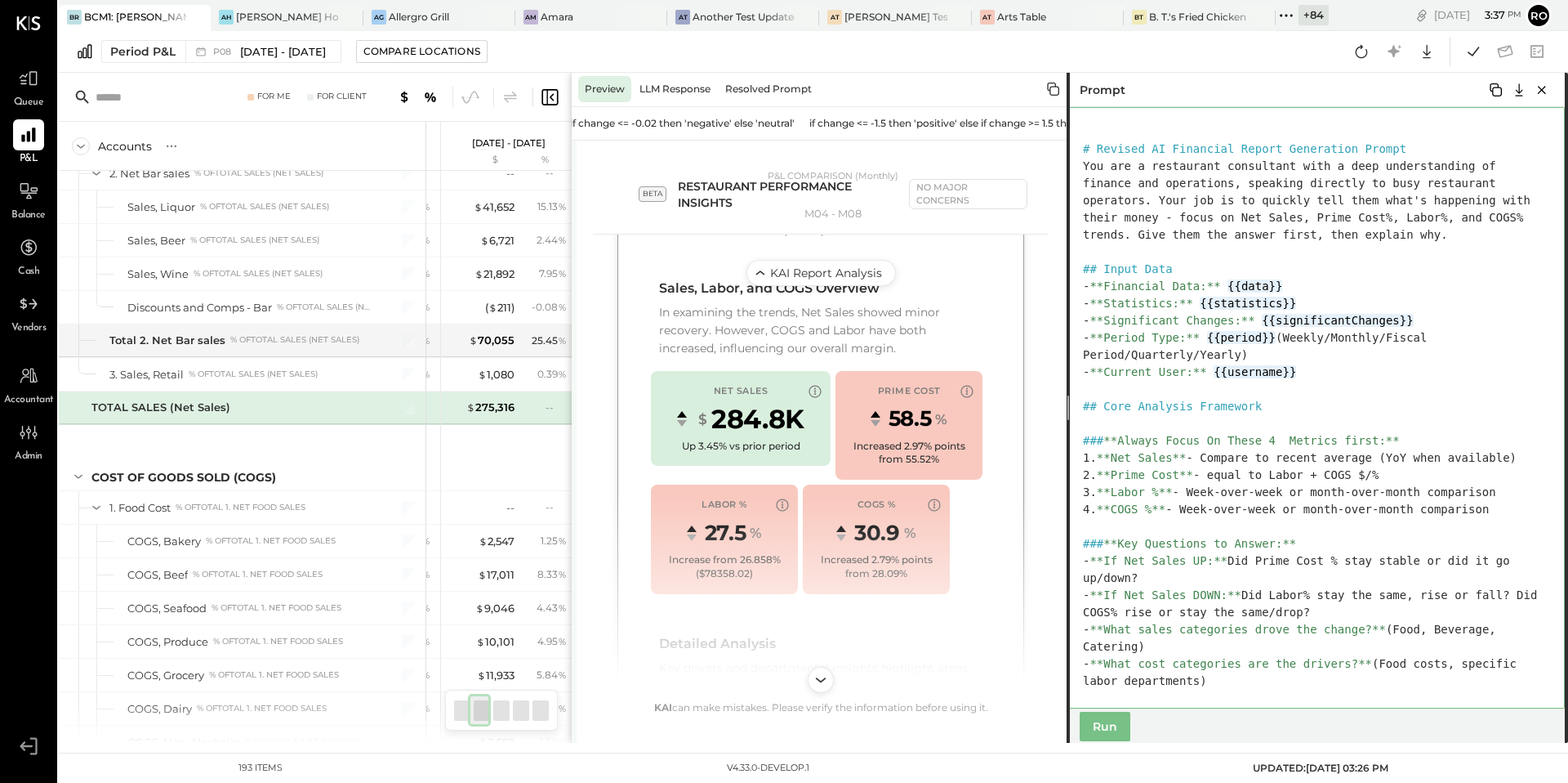
scroll to position [4253, 0]
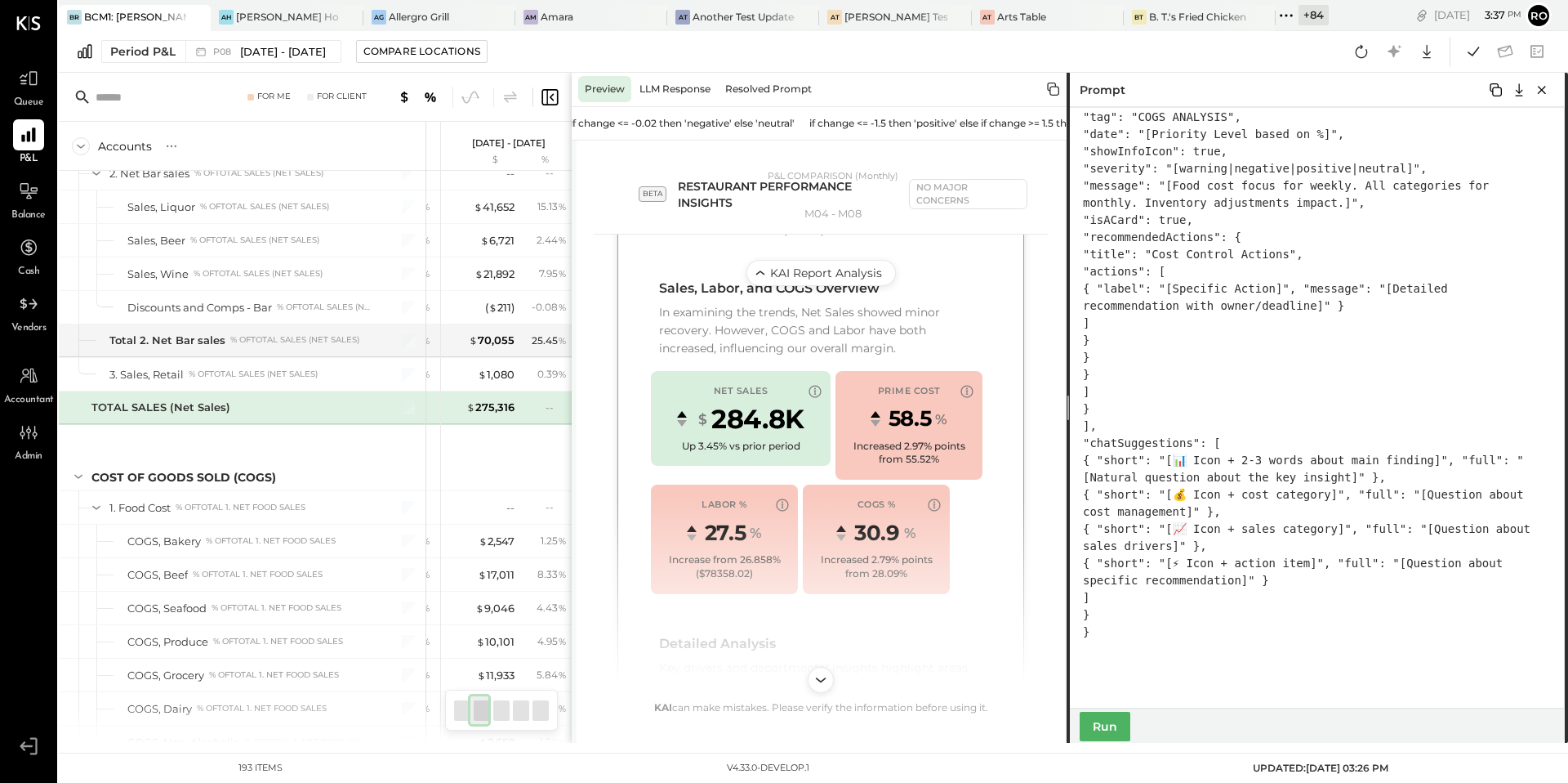
click at [1111, 725] on button "Run" at bounding box center [1105, 727] width 50 height 29
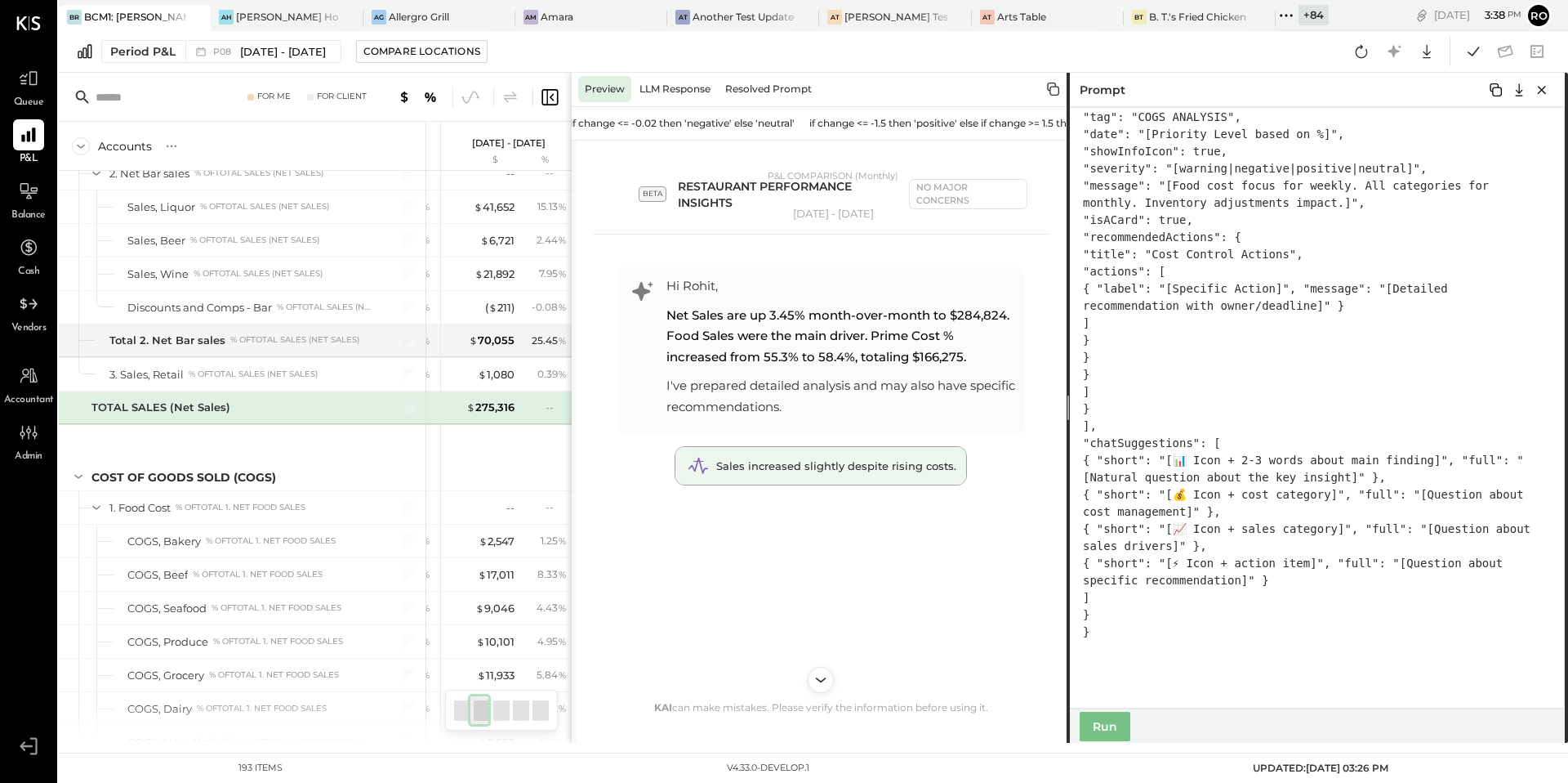
click at [845, 472] on span "Sales increased slightly despite rising costs." at bounding box center [837, 465] width 240 height 13
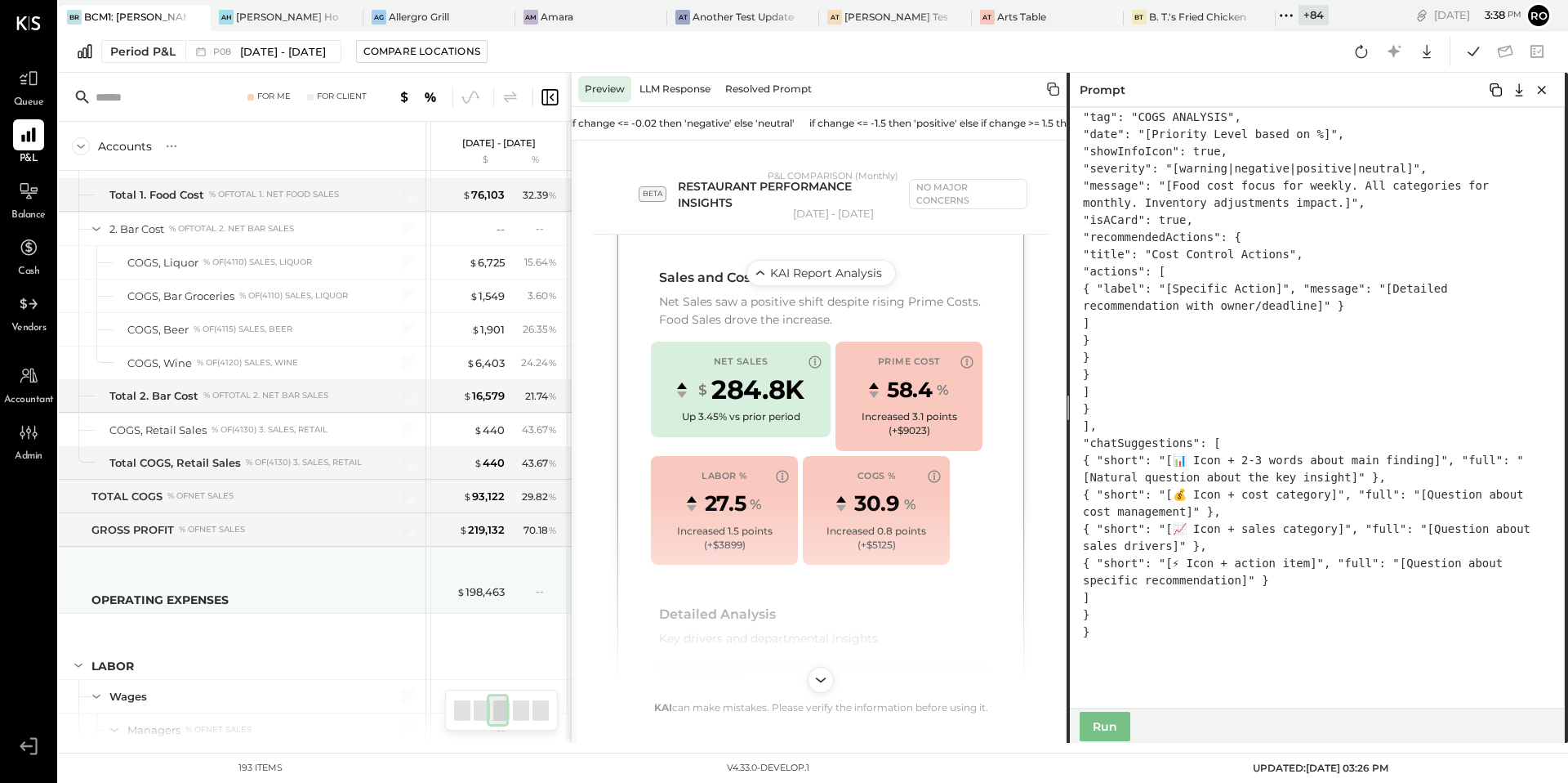
scroll to position [961, 0]
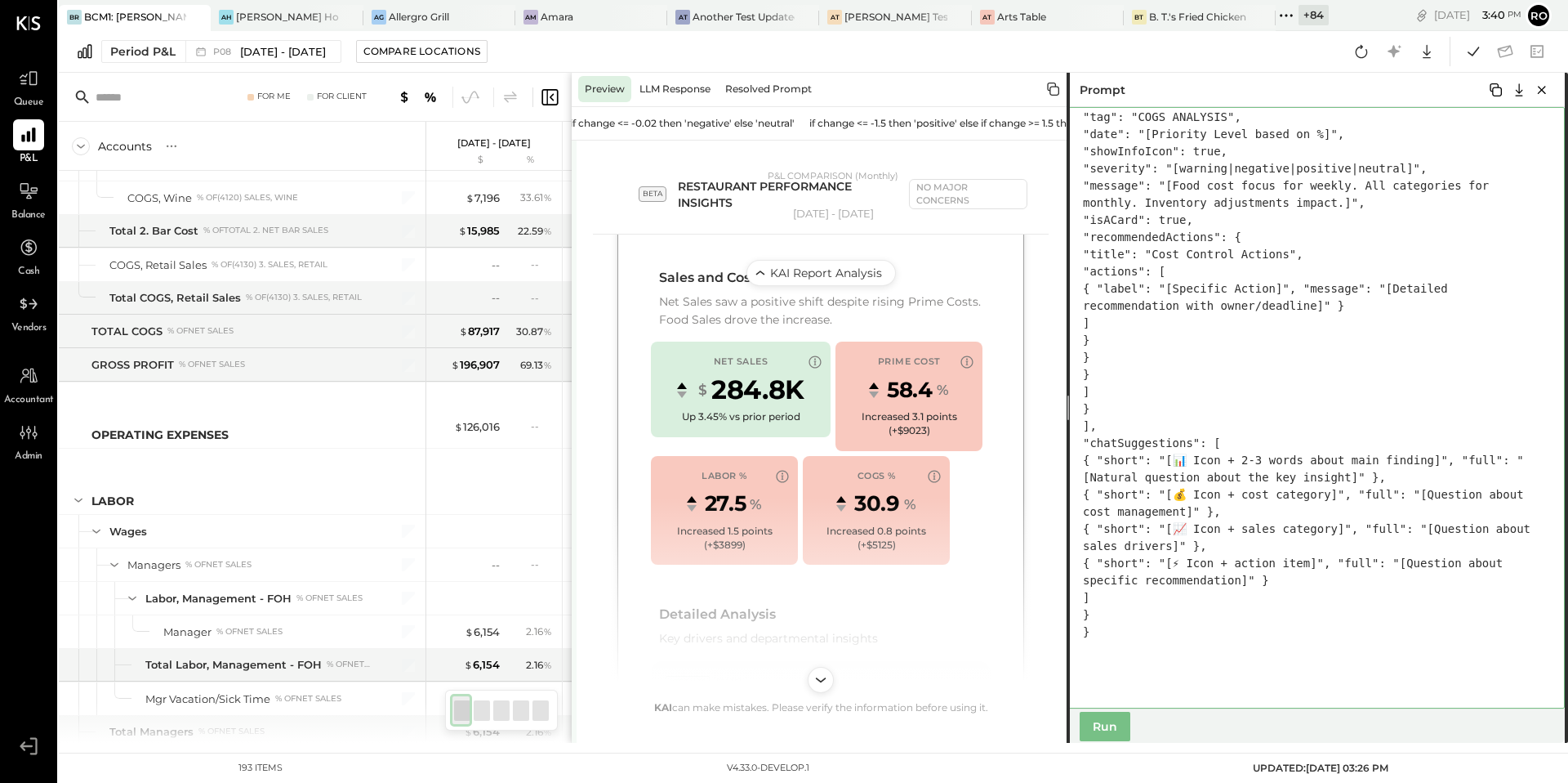
click at [1358, 383] on textarea at bounding box center [1315, 407] width 498 height 602
paste textarea "**********"
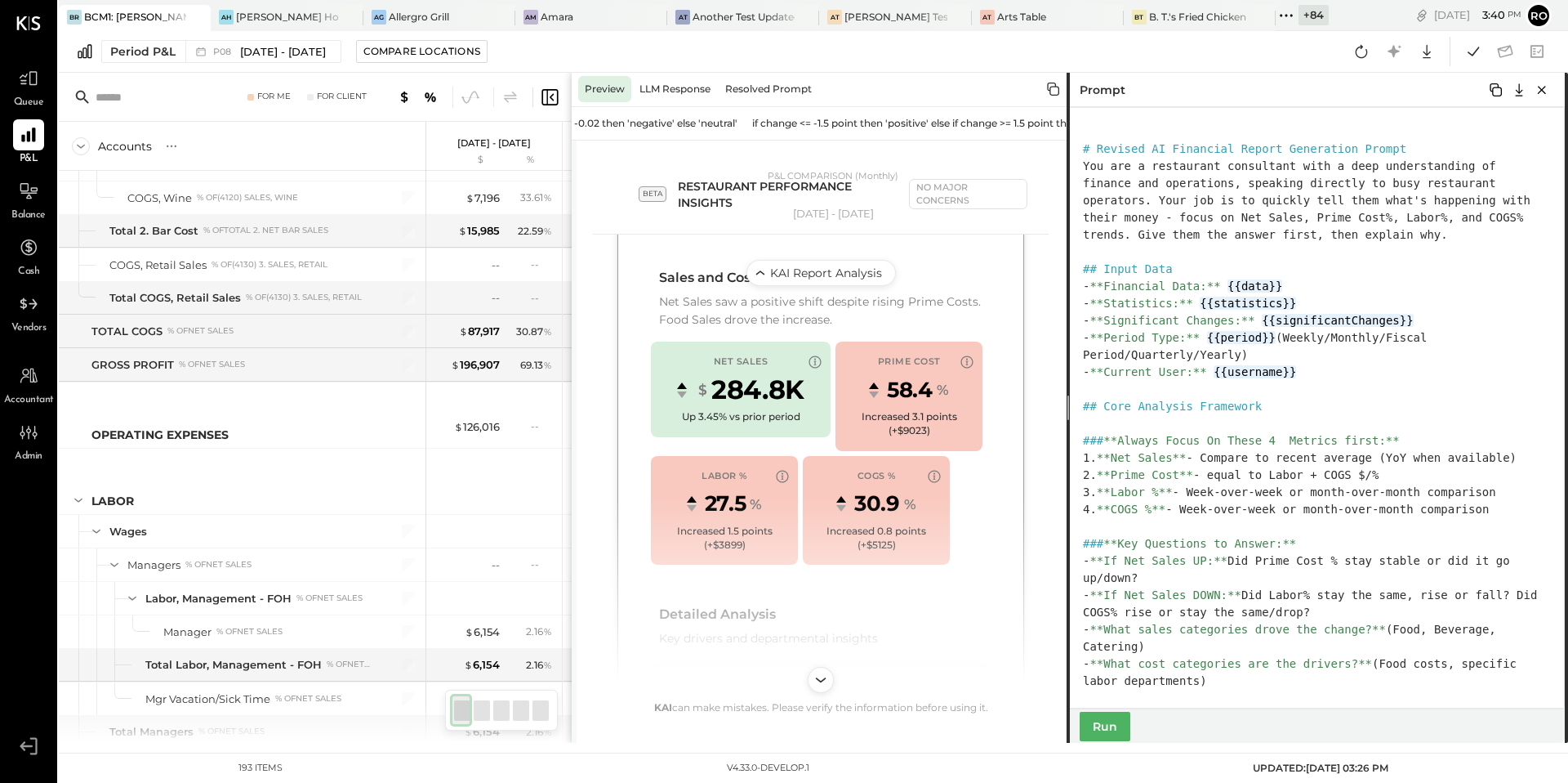
click at [1103, 718] on button "Run" at bounding box center [1105, 727] width 50 height 29
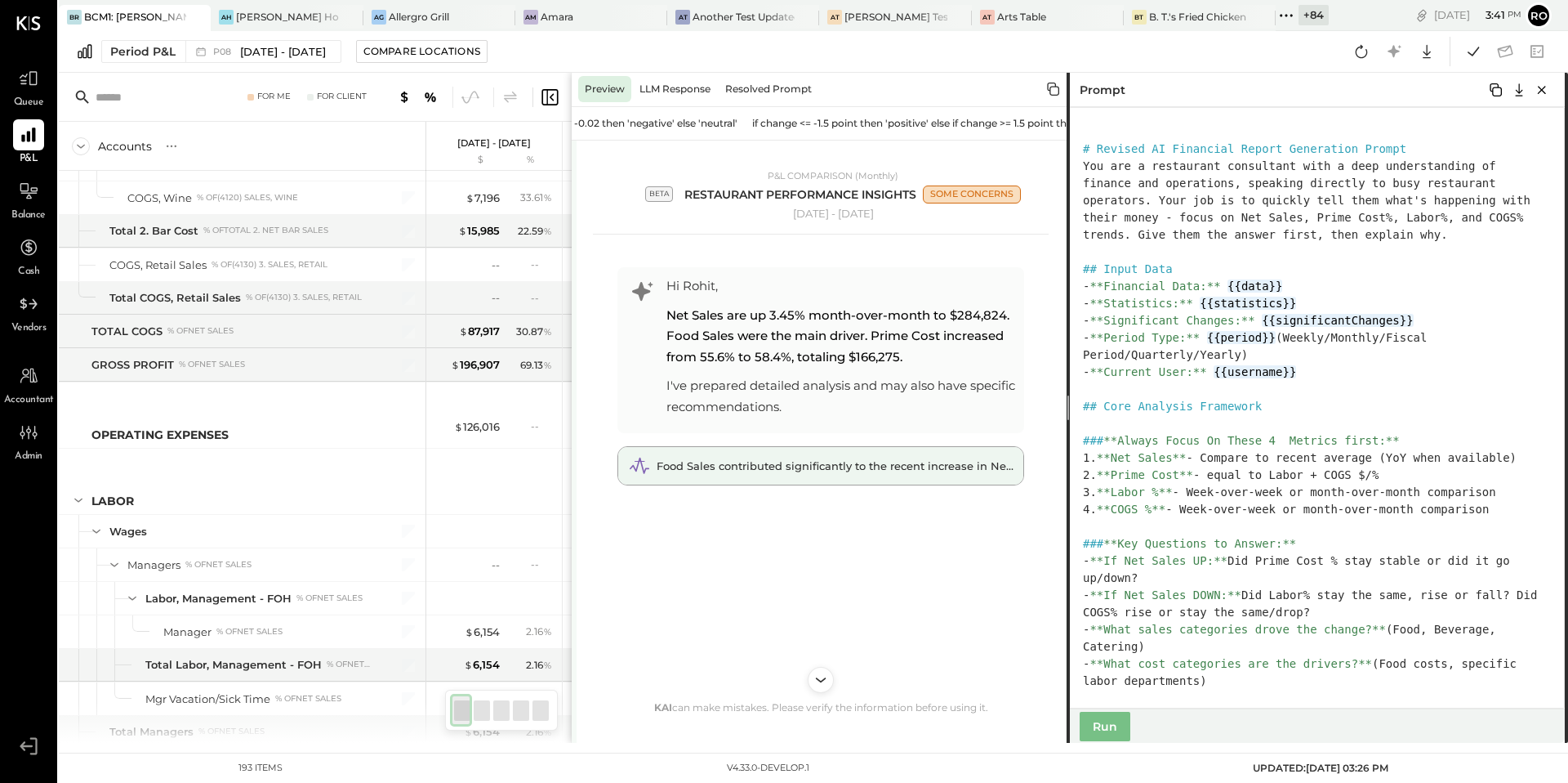
click at [921, 472] on span "Food Sales contributed significantly to the recent increase in Net Sales." at bounding box center [850, 465] width 388 height 13
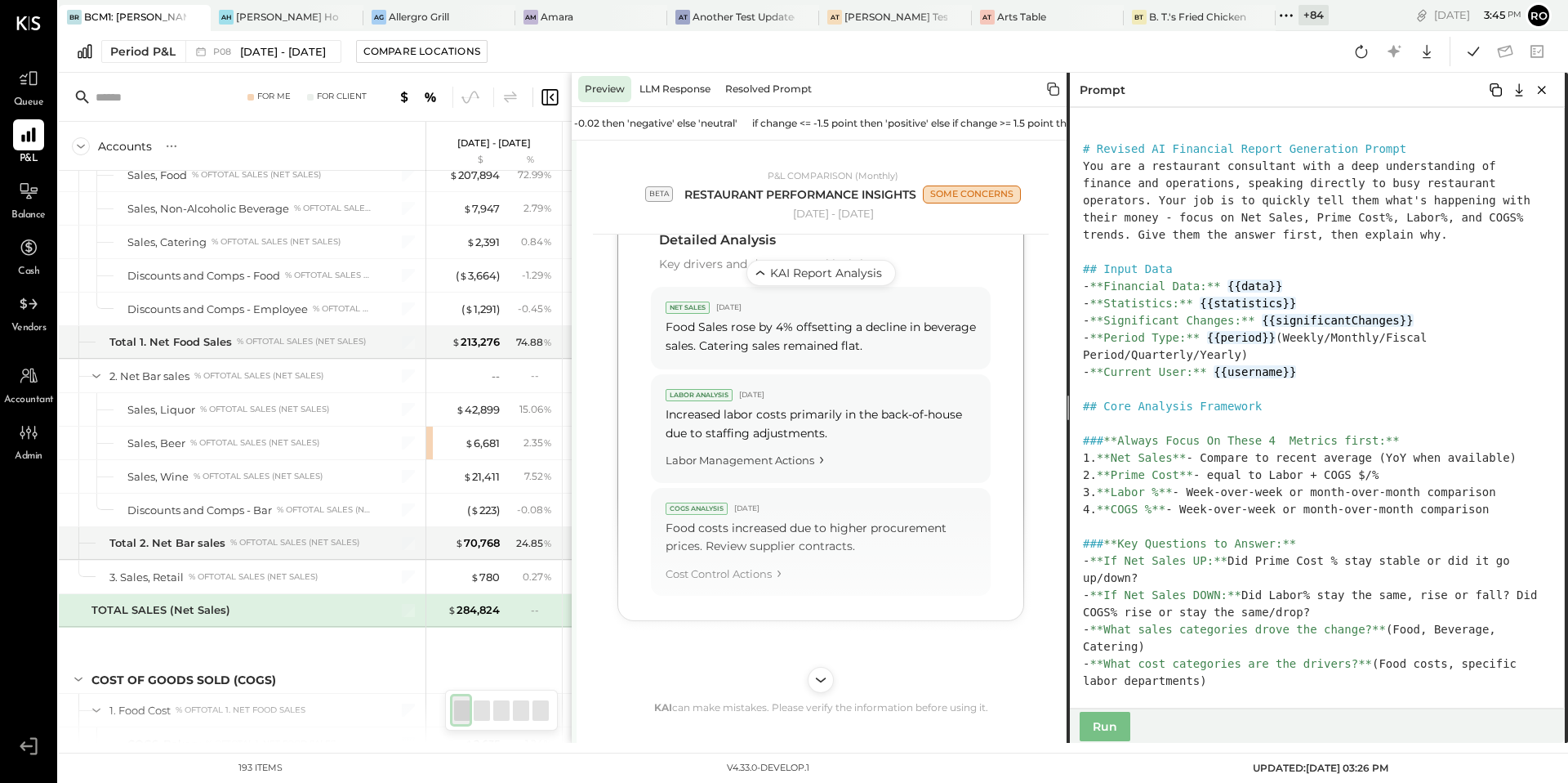
scroll to position [924, 0]
click at [767, 584] on div "Cost Control Actions" at bounding box center [820, 573] width 310 height 22
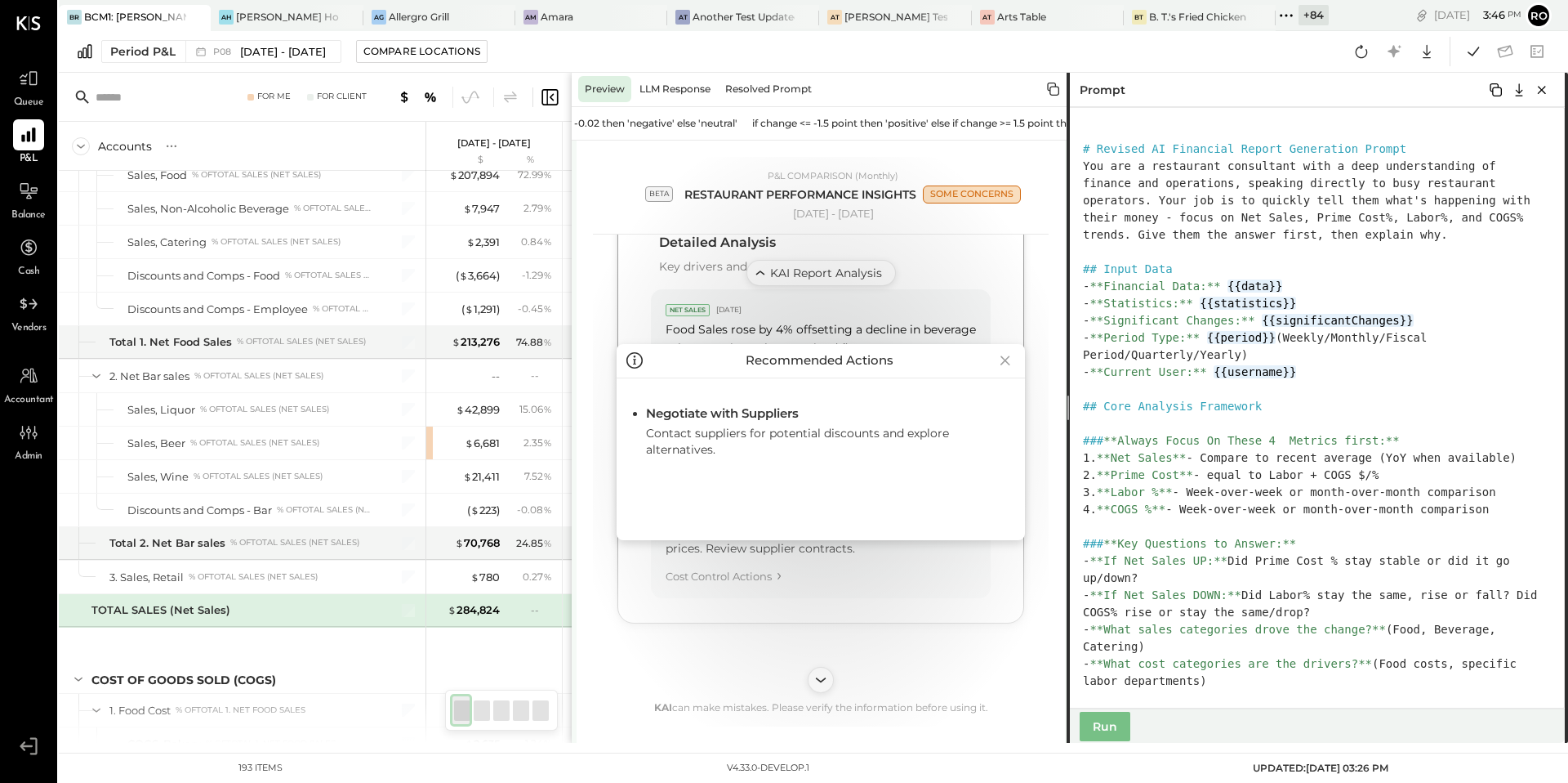
click at [1001, 363] on icon at bounding box center [1005, 360] width 23 height 26
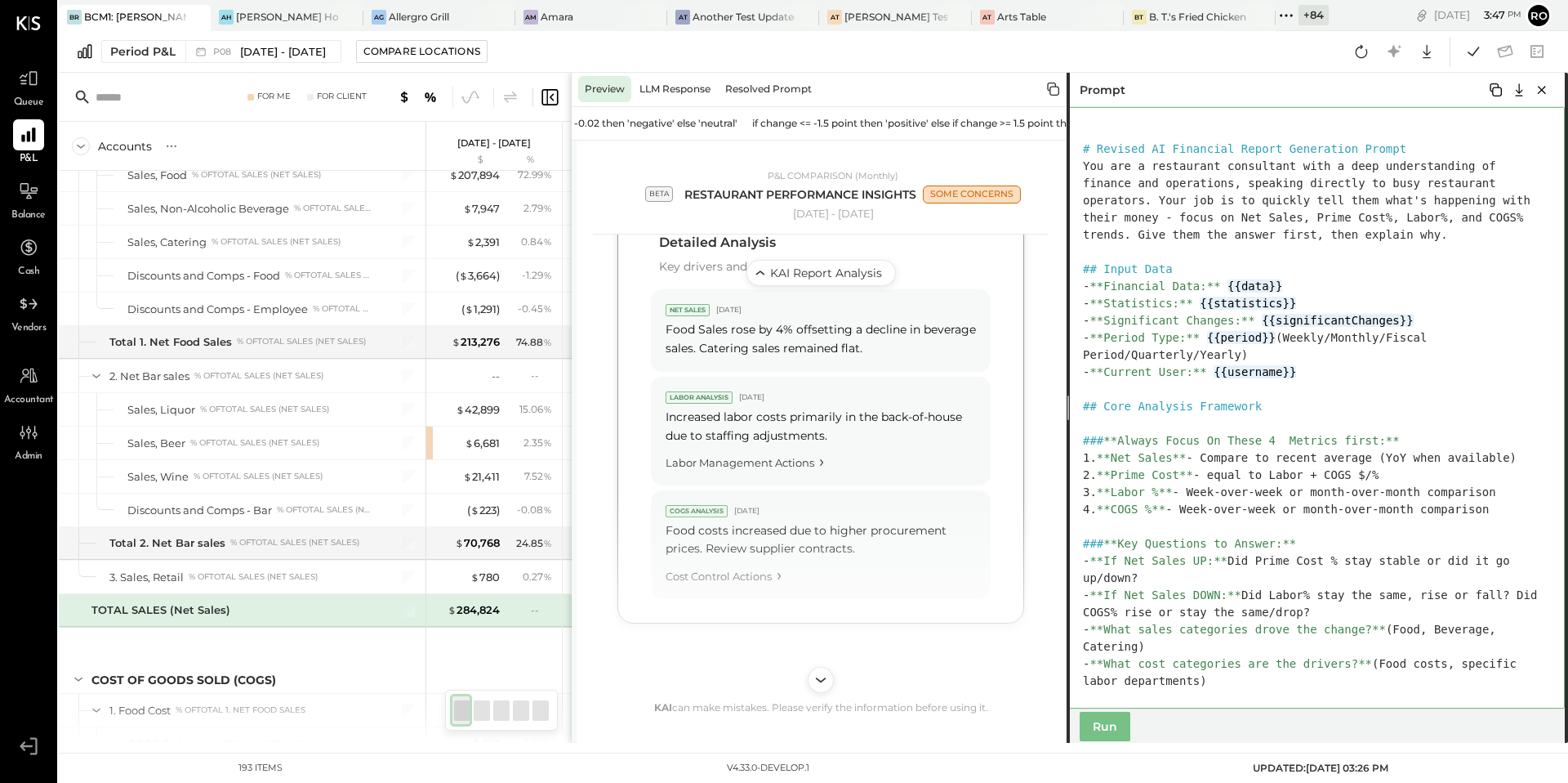
click at [1460, 378] on textarea at bounding box center [1315, 407] width 498 height 602
paste textarea "**********"
type textarea "**********"
click at [1116, 729] on button "Run" at bounding box center [1105, 727] width 50 height 29
